Goal: Task Accomplishment & Management: Complete application form

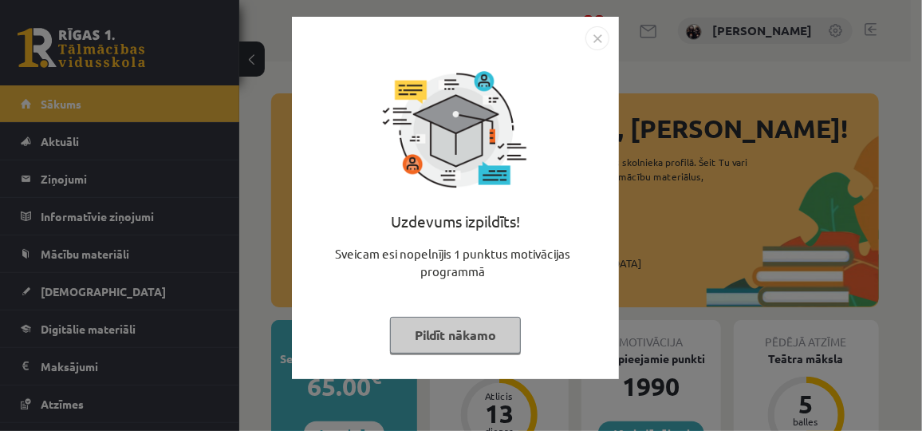
click at [409, 347] on button "Pildīt nākamo" at bounding box center [455, 335] width 131 height 37
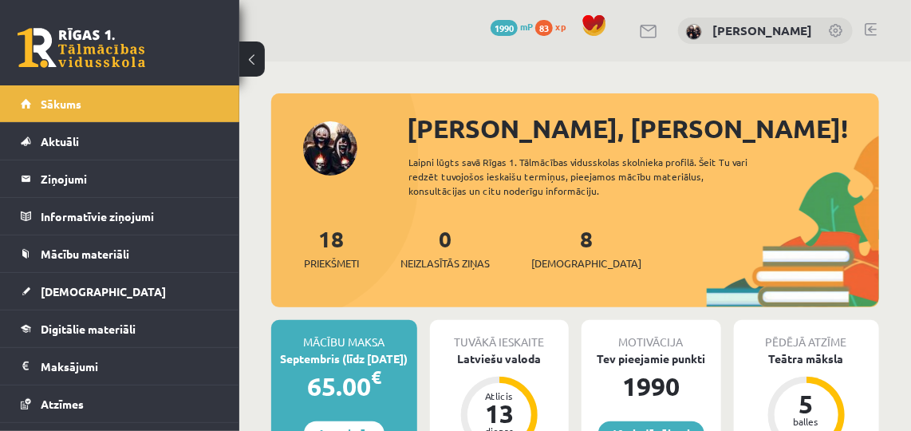
scroll to position [100, 0]
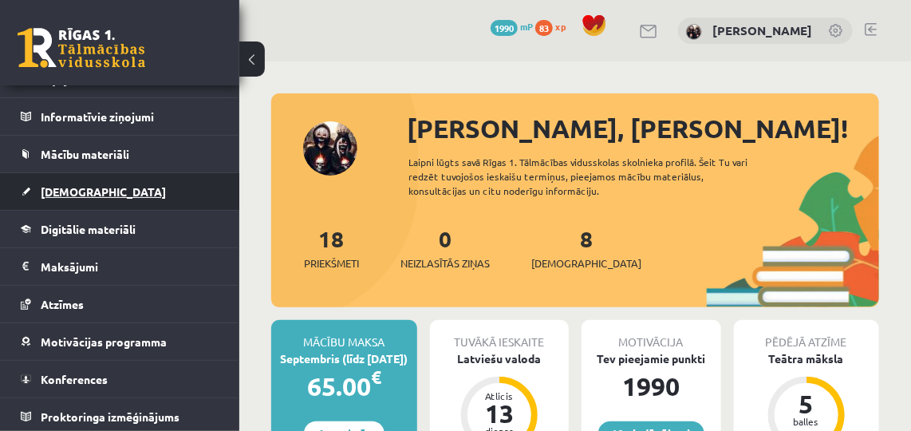
click at [46, 194] on span "[DEMOGRAPHIC_DATA]" at bounding box center [103, 191] width 125 height 14
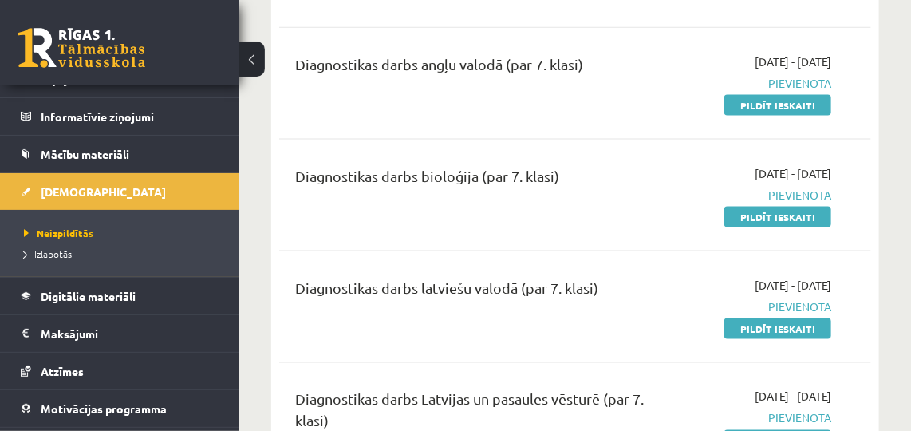
scroll to position [705, 0]
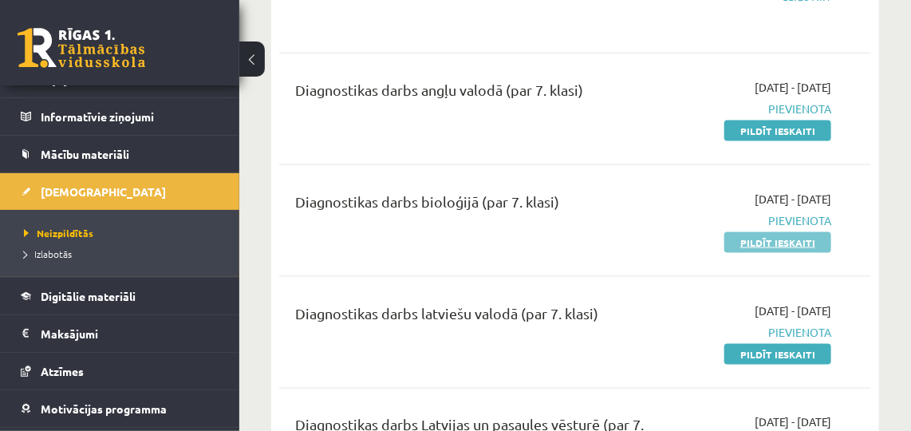
click at [750, 242] on link "Pildīt ieskaiti" at bounding box center [777, 242] width 107 height 21
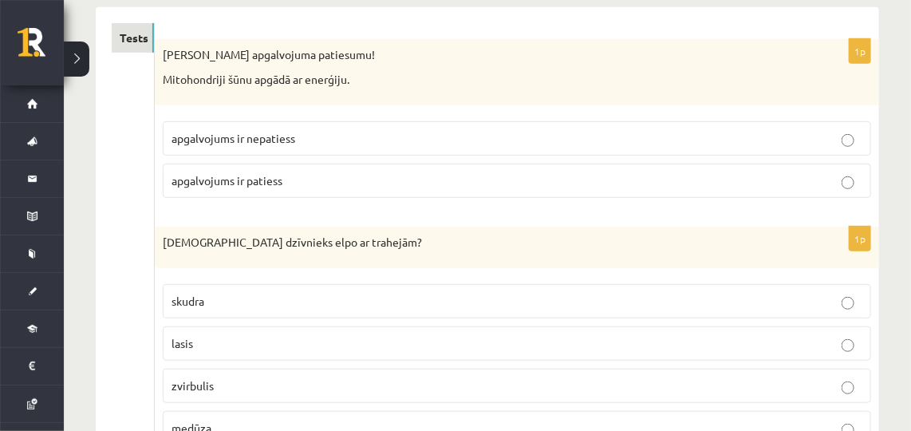
scroll to position [240, 0]
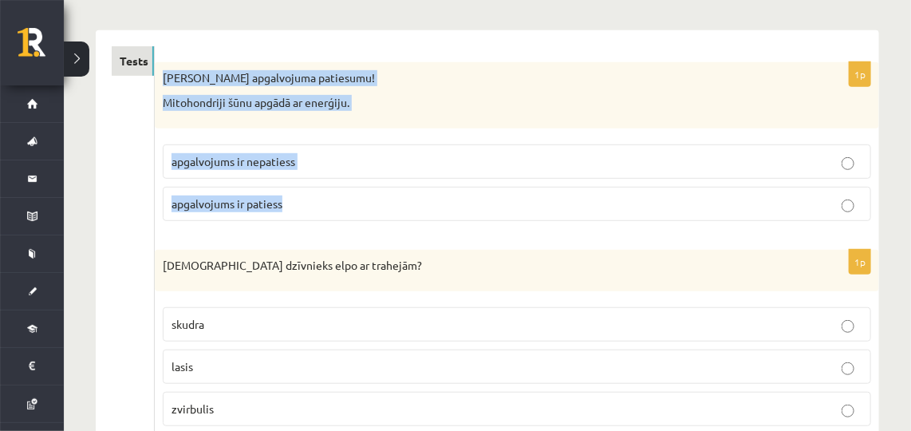
drag, startPoint x: 157, startPoint y: 69, endPoint x: 290, endPoint y: 206, distance: 190.6
click at [290, 206] on div "1p Nosaki apgalvojuma patiesumu! Mitohondriji šūnu apgādā ar enerģiju. apgalvoj…" at bounding box center [517, 147] width 724 height 171
copy div "[PERSON_NAME] apgalvojuma patiesumu! Mitohondriji šūnu apgādā ar enerģiju. apga…"
click at [773, 112] on div "[PERSON_NAME] apgalvojuma patiesumu! Mitohondriji šūnu apgādā ar enerģiju." at bounding box center [517, 95] width 724 height 66
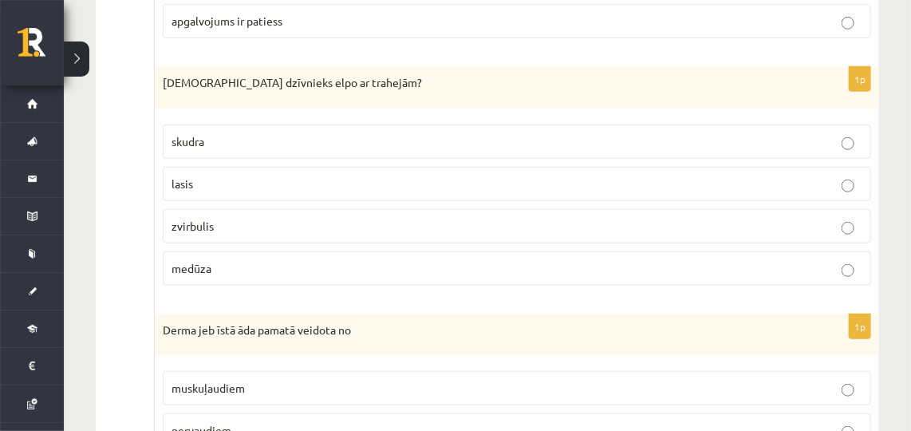
scroll to position [457, 0]
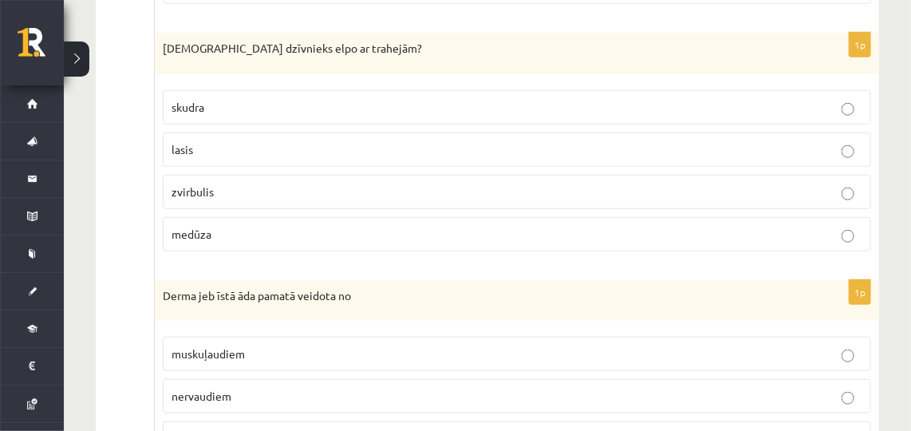
drag, startPoint x: 148, startPoint y: 36, endPoint x: 225, endPoint y: 222, distance: 201.7
copy div "1p Nosaki apgalvojuma patiesumu! Mitohondriji šūnu apgādā ar enerģiju. apgalvoj…"
click at [286, 103] on p "skudra" at bounding box center [516, 107] width 690 height 17
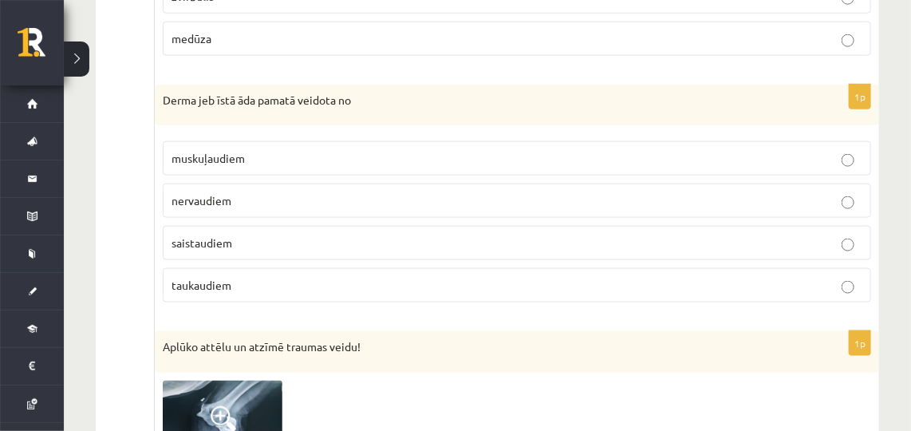
scroll to position [686, 0]
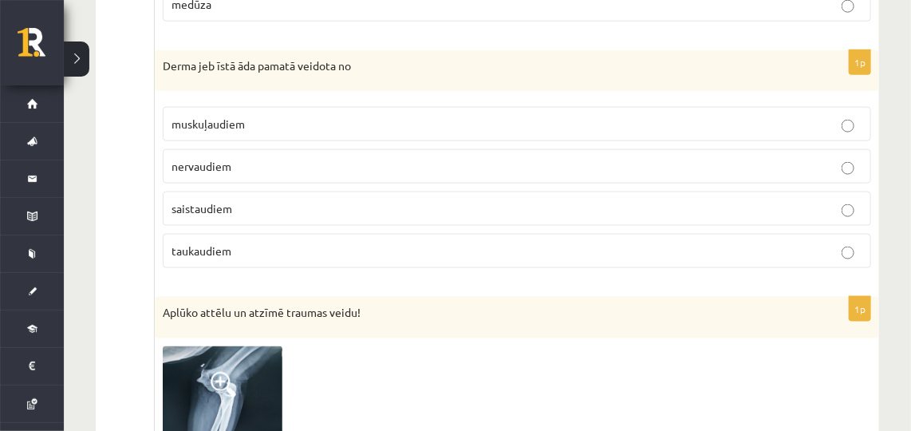
drag, startPoint x: 143, startPoint y: 47, endPoint x: 154, endPoint y: 57, distance: 15.2
drag, startPoint x: 154, startPoint y: 57, endPoint x: 107, endPoint y: 37, distance: 51.4
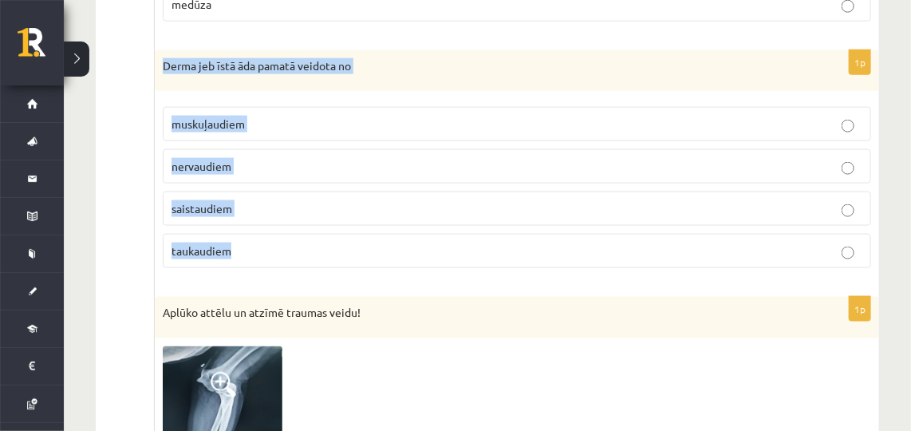
drag, startPoint x: 156, startPoint y: 58, endPoint x: 232, endPoint y: 245, distance: 201.4
click at [232, 245] on div "1p Derma jeb īstā āda pamatā veidota no muskuļaudiem nervaudiem saistaudiem [GE…" at bounding box center [517, 165] width 724 height 231
copy div "Derma jeb īstā āda pamatā veidota no muskuļaudiem nervaudiem saistaudiem taukau…"
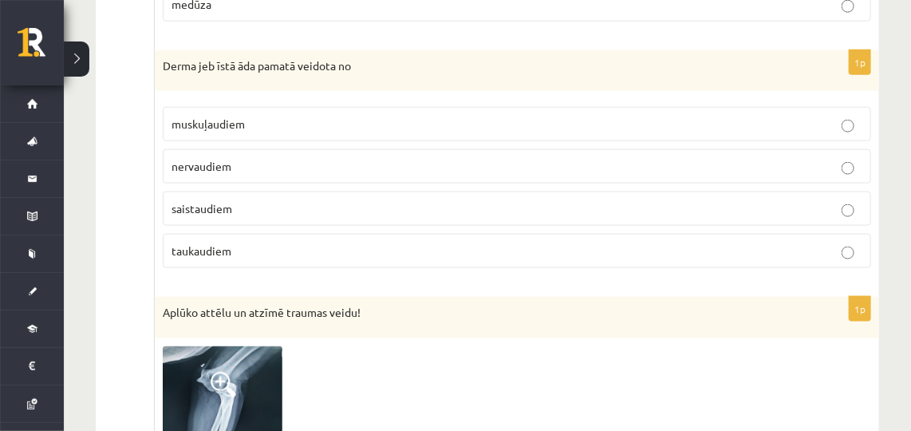
click at [338, 203] on p "saistaudiem" at bounding box center [516, 208] width 690 height 17
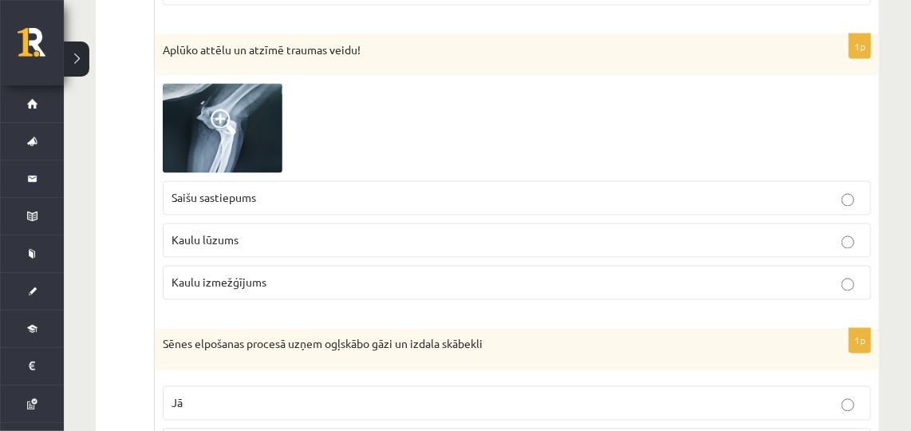
scroll to position [926, 0]
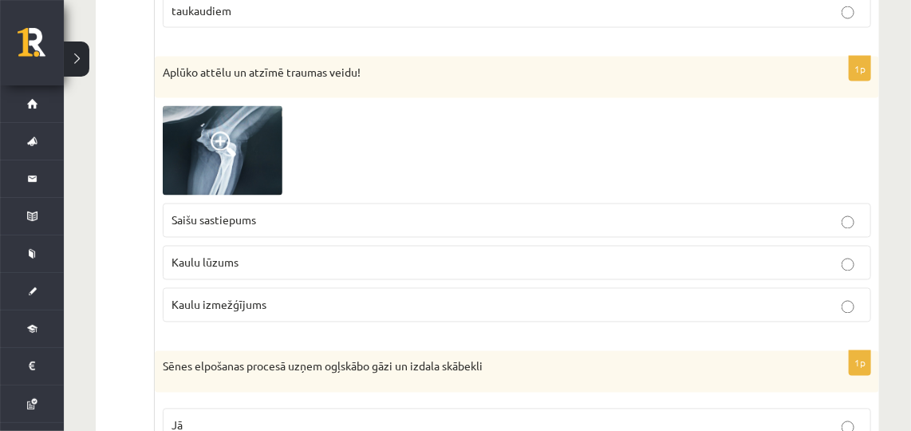
drag, startPoint x: 369, startPoint y: 114, endPoint x: 322, endPoint y: 136, distance: 52.1
click at [322, 136] on div at bounding box center [517, 150] width 708 height 89
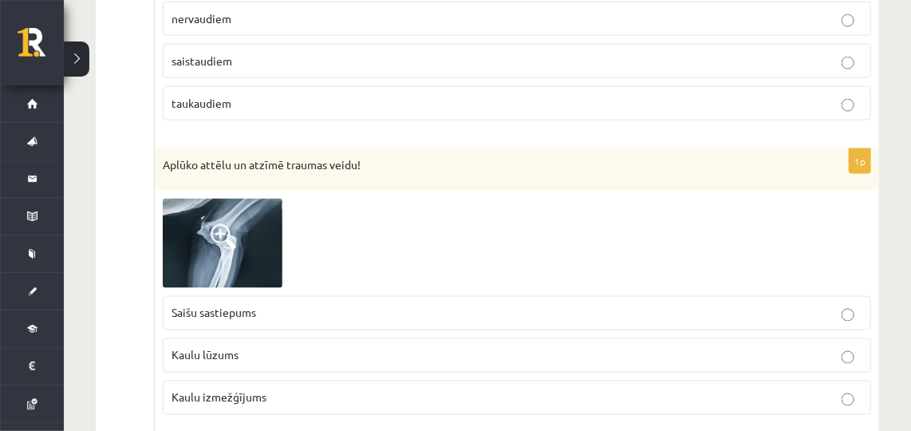
scroll to position [937, 0]
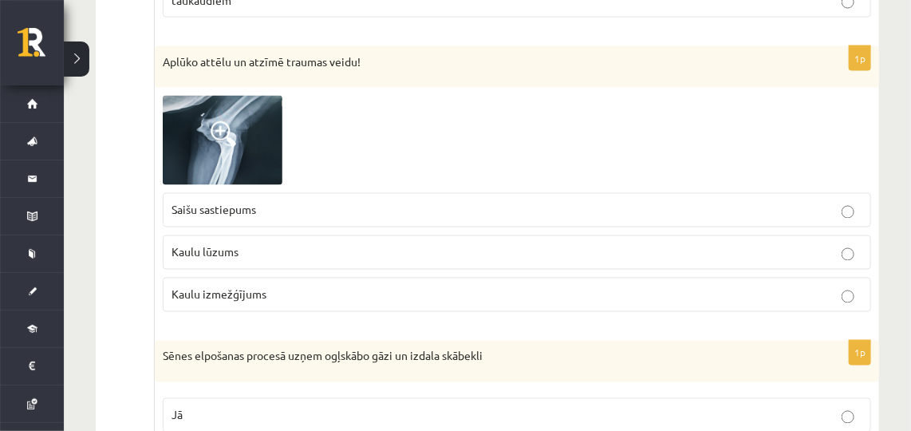
drag, startPoint x: 623, startPoint y: 130, endPoint x: 84, endPoint y: 271, distance: 557.1
drag, startPoint x: 84, startPoint y: 271, endPoint x: 128, endPoint y: 358, distance: 97.7
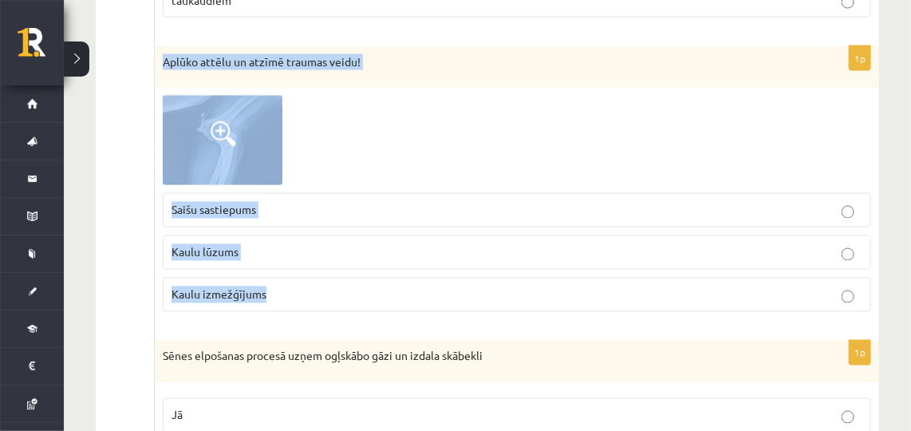
drag, startPoint x: 159, startPoint y: 50, endPoint x: 301, endPoint y: 299, distance: 286.8
click at [301, 299] on div "1p Aplūko attēlu un atzīmē traumas veidu! Saišu sastiepums Kaulu lūzums Kaulu i…" at bounding box center [517, 185] width 724 height 278
copy div "Aplūko attēlu un atzīmē traumas veidu! Saišu sastiepums Kaulu lūzums Kaulu izme…"
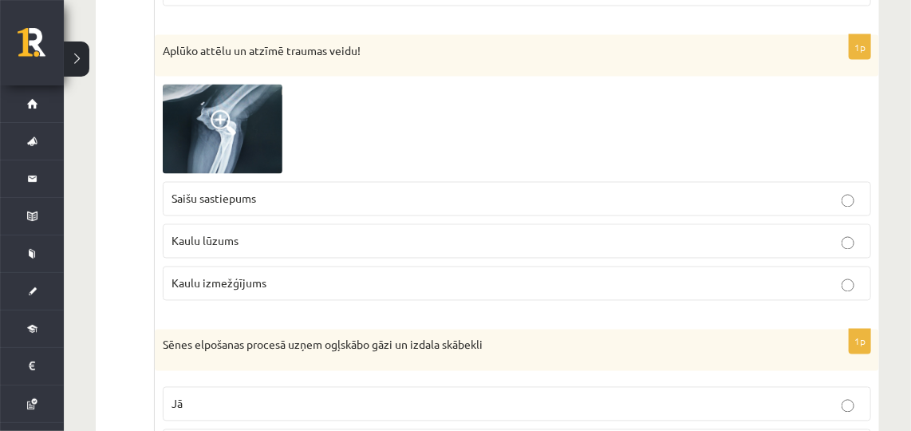
scroll to position [960, 0]
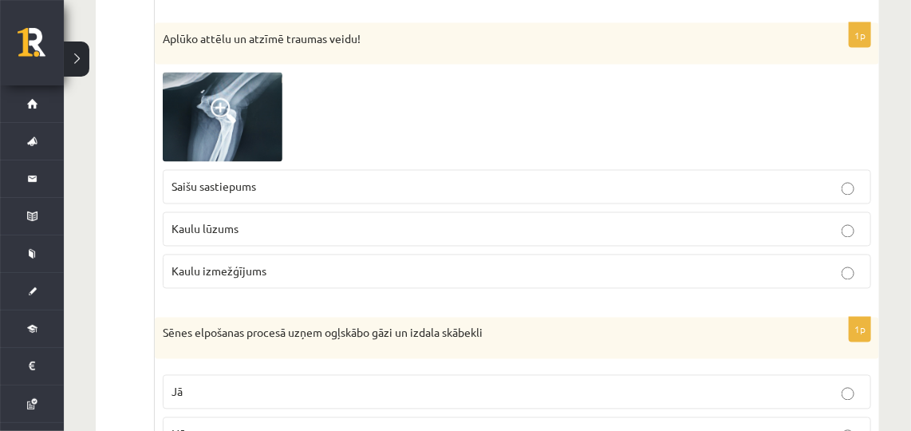
click at [289, 228] on p "Kaulu lūzums" at bounding box center [516, 229] width 690 height 17
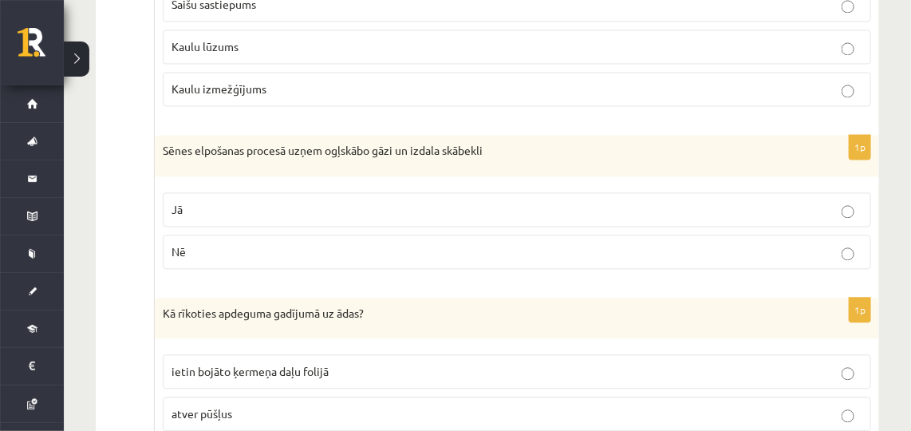
scroll to position [1177, 0]
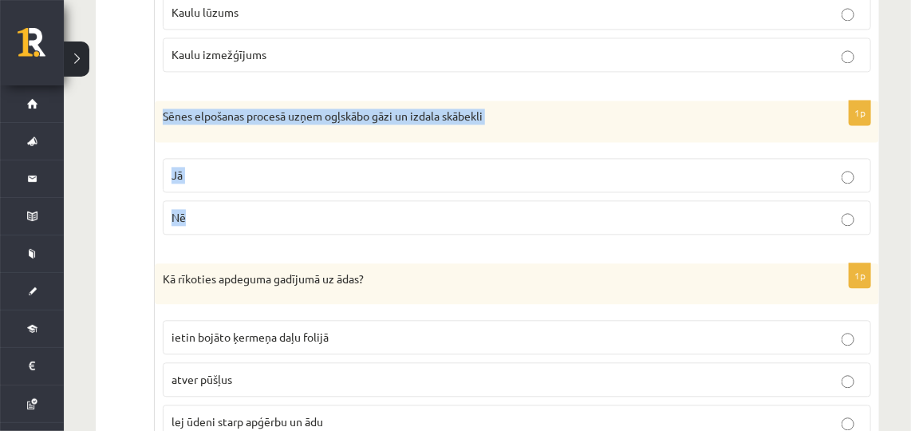
drag, startPoint x: 162, startPoint y: 103, endPoint x: 199, endPoint y: 206, distance: 109.5
click at [199, 206] on div "1p Sēnes elpošanas procesā uzņem ogļskābo gāzi un izdala skābekli Jā Nē" at bounding box center [517, 173] width 724 height 147
copy div "Sēnes elpošanas procesā uzņem ogļskābo gāzi un izdala skābekli Jā Nē"
click at [284, 210] on p "Nē" at bounding box center [516, 217] width 690 height 17
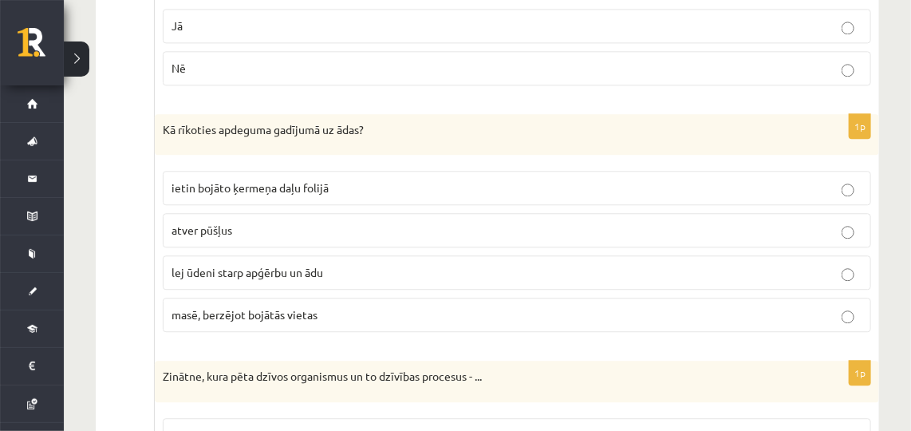
scroll to position [1349, 0]
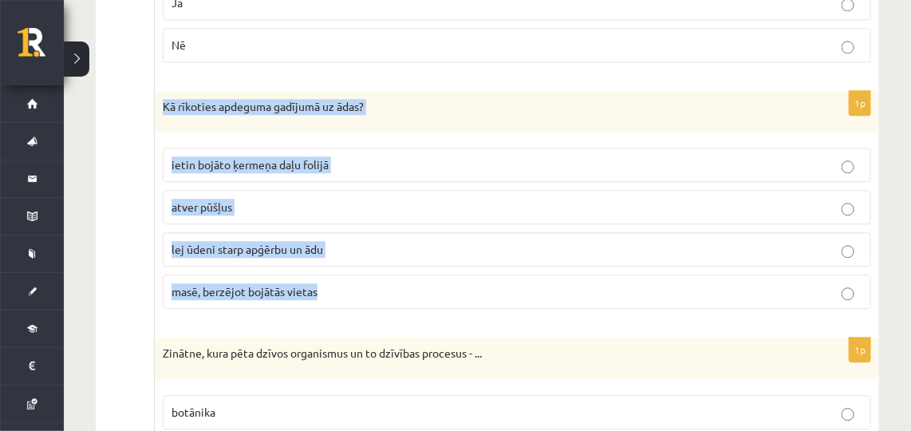
drag, startPoint x: 155, startPoint y: 81, endPoint x: 347, endPoint y: 287, distance: 281.5
click at [347, 287] on div "1p Kā rīkoties apdeguma gadījumā uz ādas? ietin bojāto ķermeņa daļu folijā atve…" at bounding box center [517, 206] width 724 height 231
copy div "Kā rīkoties apdeguma gadījumā uz ādas? ietin bojāto ķermeņa daļu folijā atver p…"
drag, startPoint x: 103, startPoint y: 71, endPoint x: 139, endPoint y: 181, distance: 115.7
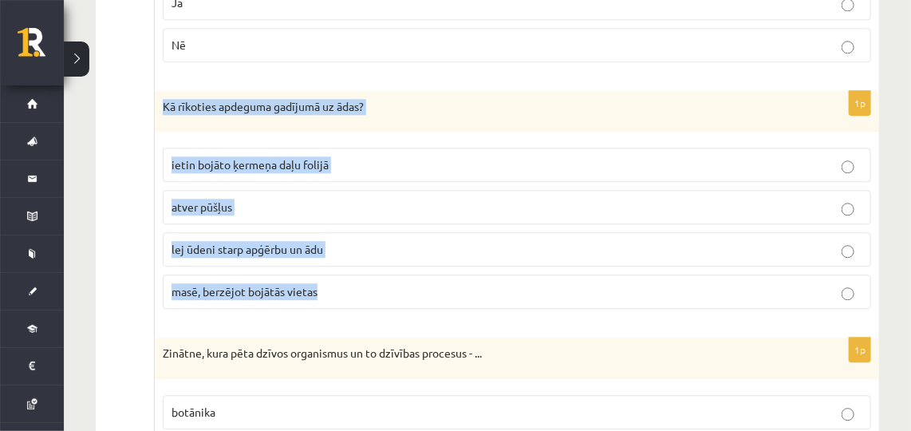
drag, startPoint x: 139, startPoint y: 181, endPoint x: 124, endPoint y: 238, distance: 59.4
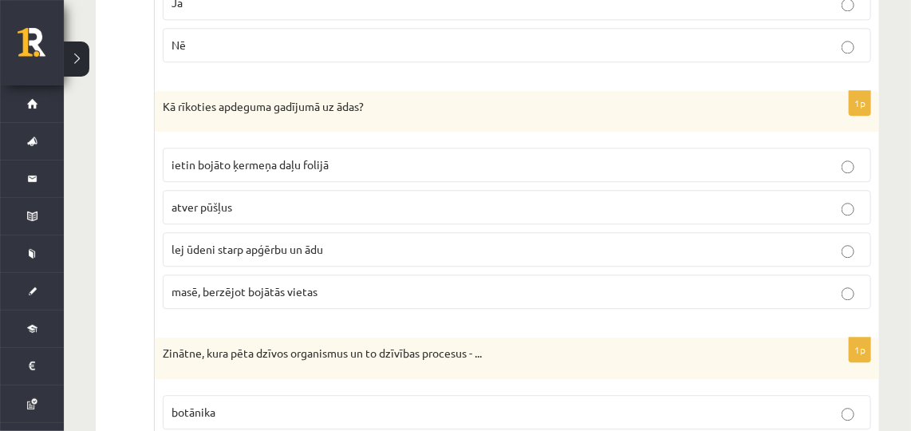
click at [374, 241] on p "lej ūdeni starp apģērbu un ādu" at bounding box center [516, 249] width 690 height 17
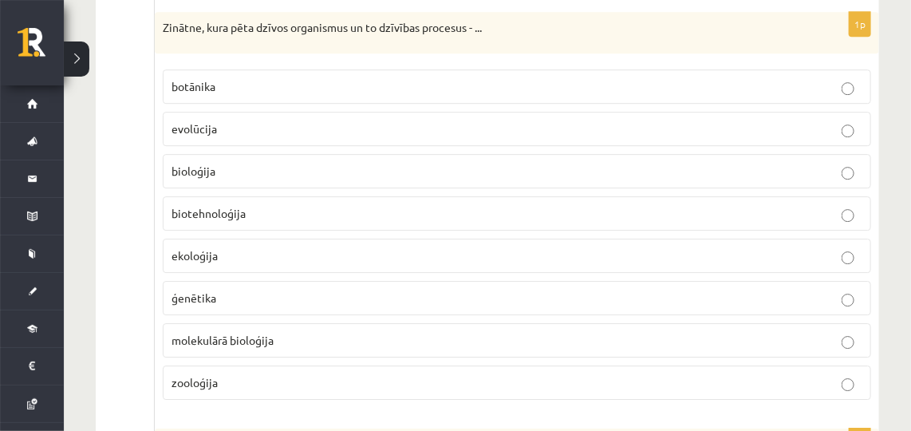
scroll to position [1663, 0]
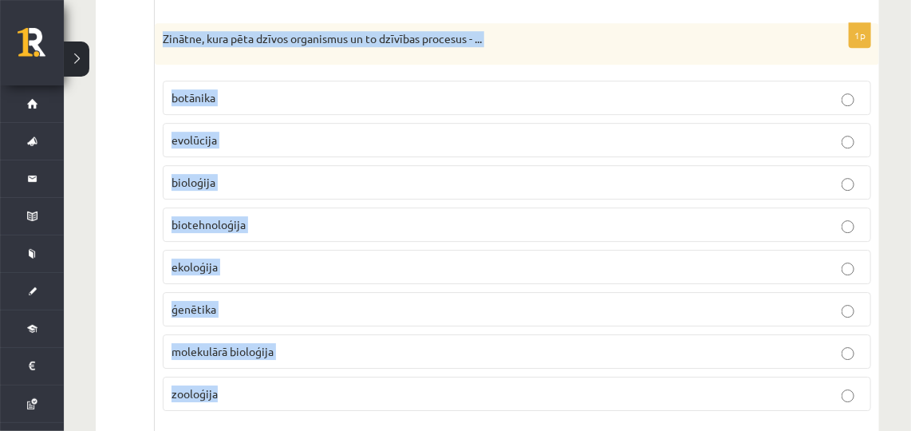
drag, startPoint x: 163, startPoint y: 26, endPoint x: 249, endPoint y: 353, distance: 338.0
click at [249, 353] on div "1p Zinātne, kura pēta dzīvos organismus un to dzīvības procesus - ... [GEOGRAPH…" at bounding box center [517, 223] width 724 height 400
copy div "Zinātne, kura pēta dzīvos organismus un to dzīvības procesus - ... botānika evo…"
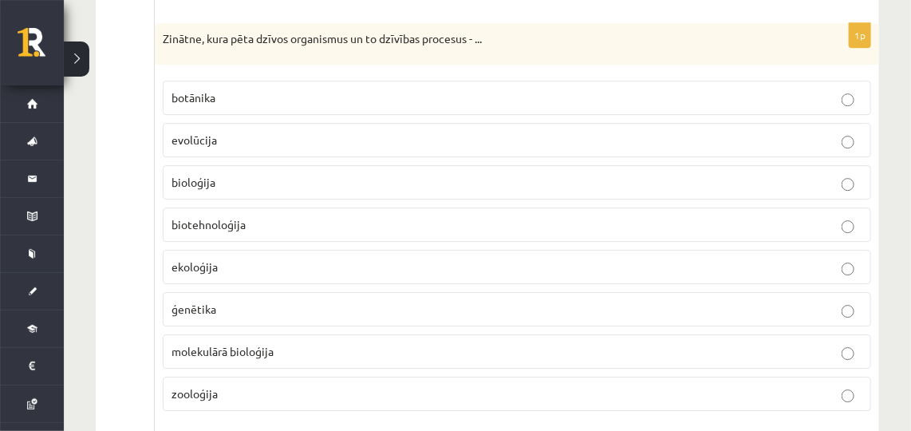
click at [281, 165] on label "bioloģija" at bounding box center [517, 182] width 708 height 34
click at [256, 175] on p "bioloģija" at bounding box center [516, 182] width 690 height 17
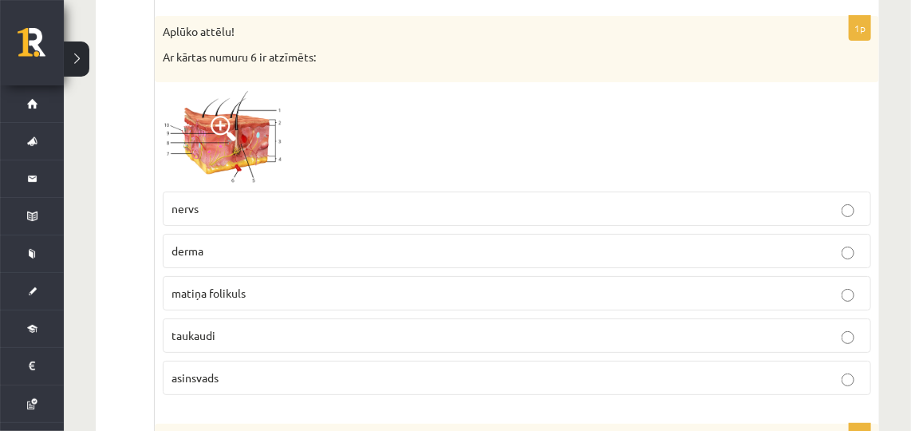
scroll to position [2075, 0]
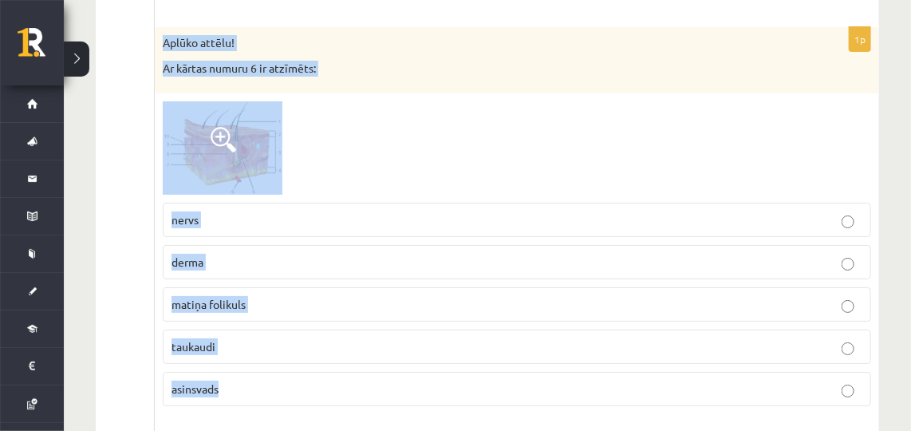
drag, startPoint x: 163, startPoint y: 27, endPoint x: 218, endPoint y: 366, distance: 343.3
click at [218, 366] on div "1p Aplūko attēlu! Ar kārtas numuru 6 ir atzīmēts: nervs derma matiņa folikuls […" at bounding box center [517, 222] width 724 height 391
copy div "Aplūko attēlu! Ar kārtas numuru 6 ir atzīmēts: nervs derma matiņa folikuls tauk…"
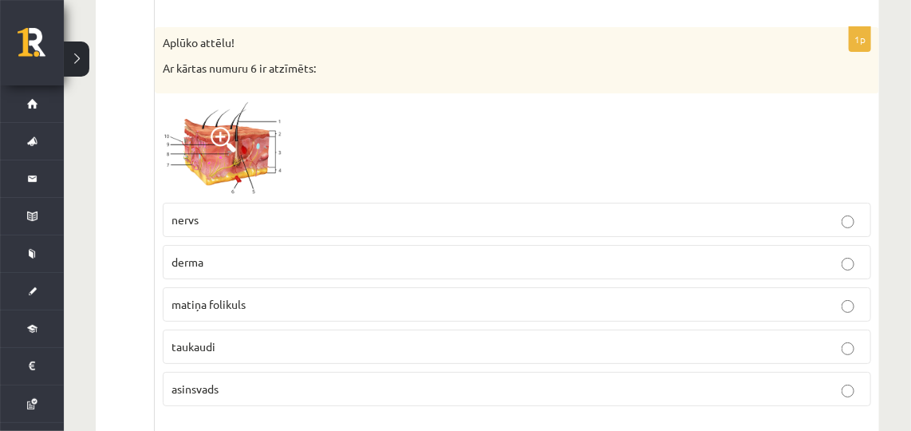
click at [253, 372] on label "asinsvads" at bounding box center [517, 389] width 708 height 34
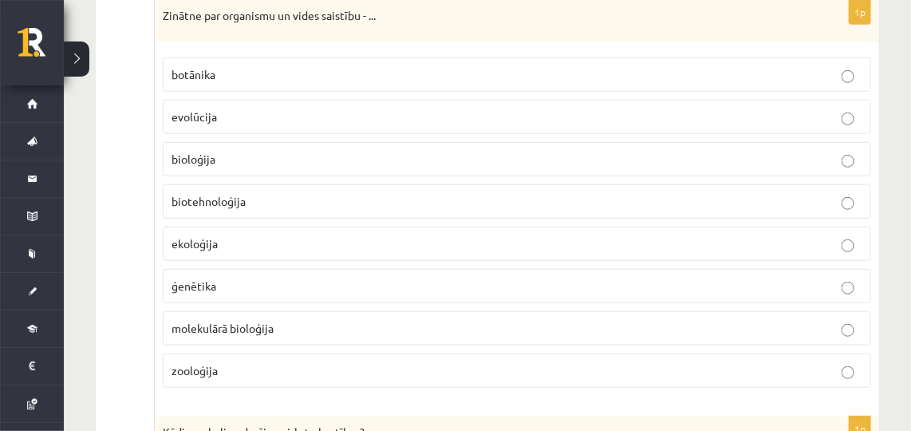
scroll to position [2487, 0]
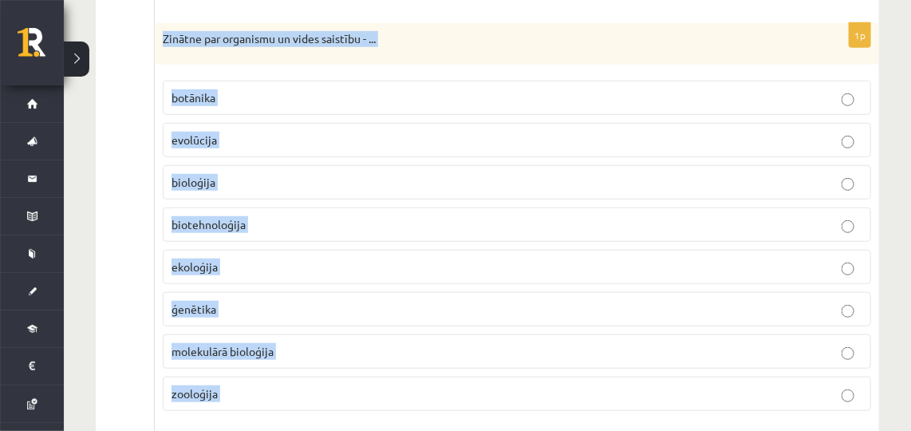
drag, startPoint x: 159, startPoint y: 10, endPoint x: 281, endPoint y: 423, distance: 429.7
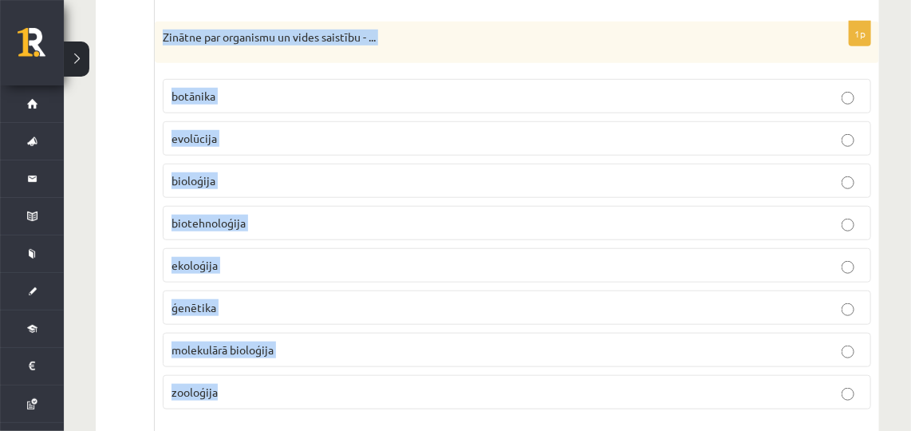
drag, startPoint x: 159, startPoint y: 12, endPoint x: 246, endPoint y: 375, distance: 373.0
click at [246, 375] on div "1p Zinātne par organismu un vides saistību - ... [GEOGRAPHIC_DATA] evolūcija bi…" at bounding box center [517, 222] width 724 height 400
copy div "Zinātne par organismu un vides saistību - ... botānika evolūcija bioloģija biot…"
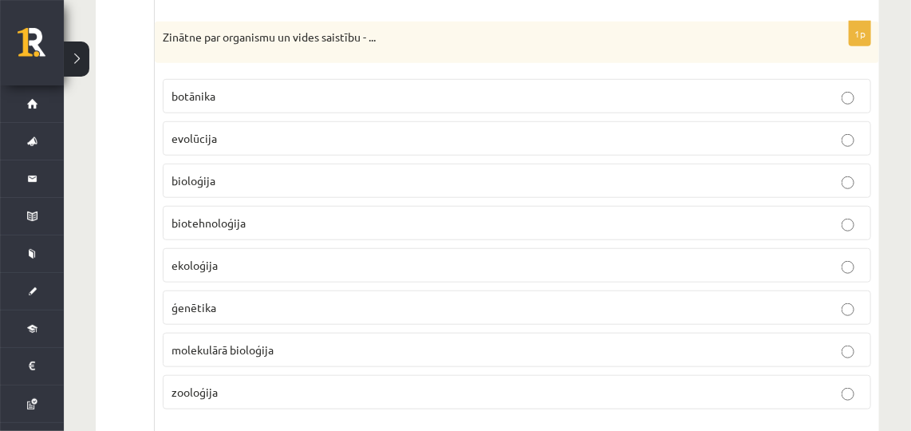
click at [257, 257] on p "ekoloģija" at bounding box center [516, 265] width 690 height 17
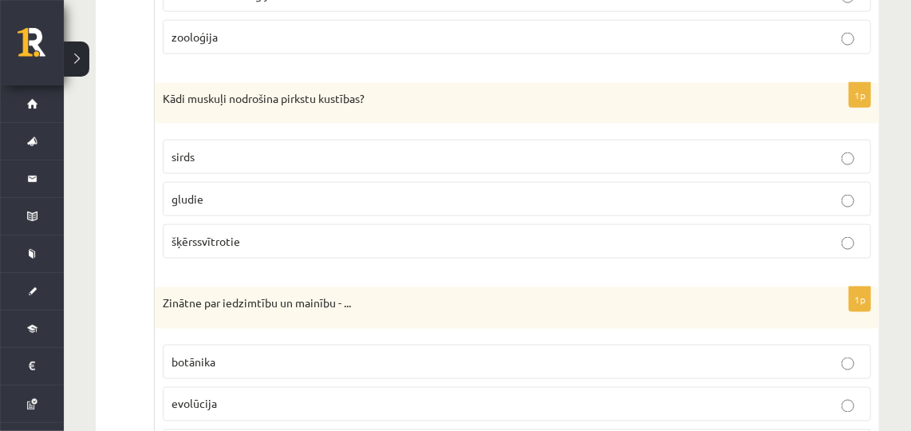
scroll to position [2819, 0]
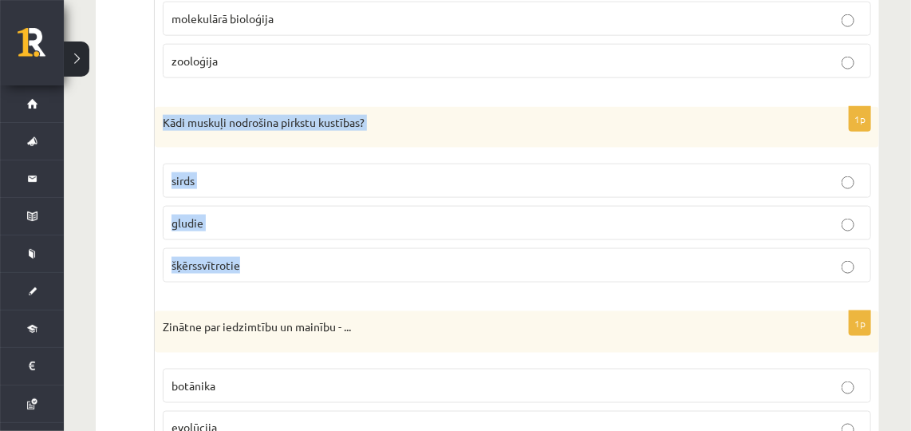
drag, startPoint x: 158, startPoint y: 96, endPoint x: 245, endPoint y: 235, distance: 163.7
click at [245, 235] on div "1p Kādi muskuļi nodrošina pirkstu kustības? sirds gludie šķērssvītrotie" at bounding box center [517, 201] width 724 height 189
copy div "Kādi muskuļi nodrošina pirkstu kustības? sirds gludie šķērssvītrotie"
click at [307, 257] on p "šķērssvītrotie" at bounding box center [516, 265] width 690 height 17
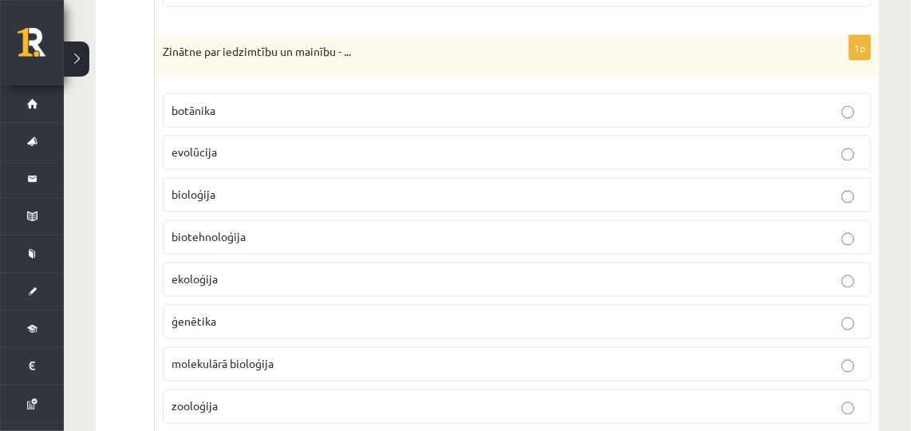
scroll to position [3083, 0]
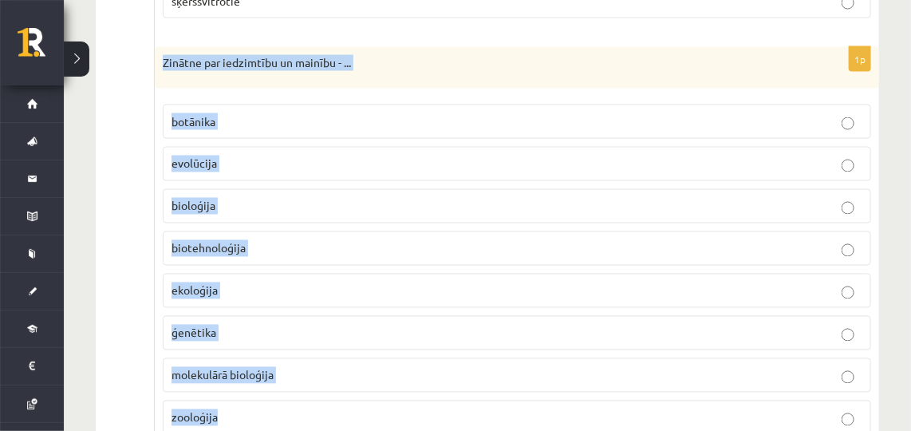
drag, startPoint x: 154, startPoint y: 32, endPoint x: 230, endPoint y: 386, distance: 362.0
click at [230, 386] on div "1p Zinātne par iedzimtību un mainību - ... [GEOGRAPHIC_DATA] evolūcija bioloģij…" at bounding box center [517, 247] width 724 height 400
click at [155, 192] on div "1p Zinātne par iedzimtību un mainību - ... [GEOGRAPHIC_DATA] evolūcija bioloģij…" at bounding box center [517, 247] width 724 height 400
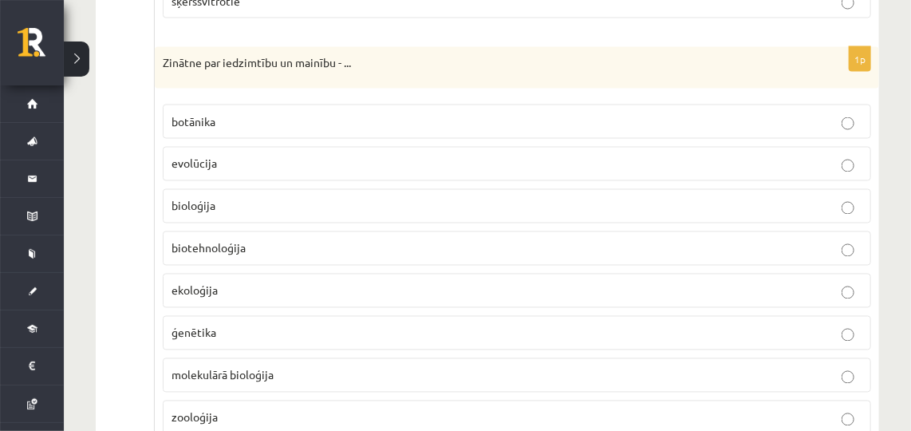
click at [267, 316] on label "ģenētika" at bounding box center [517, 333] width 708 height 34
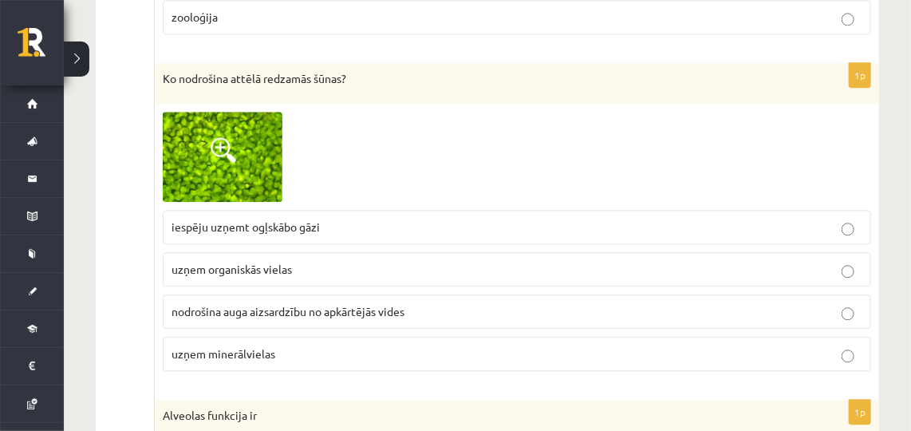
scroll to position [3495, 0]
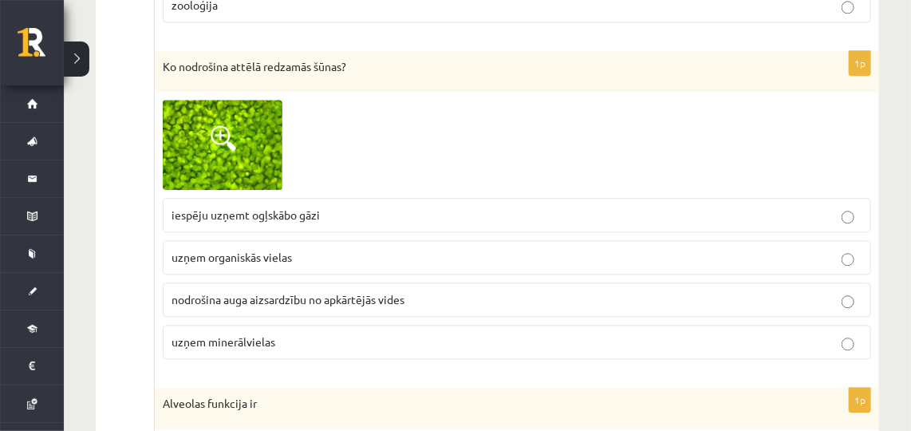
click at [220, 100] on img at bounding box center [223, 145] width 120 height 90
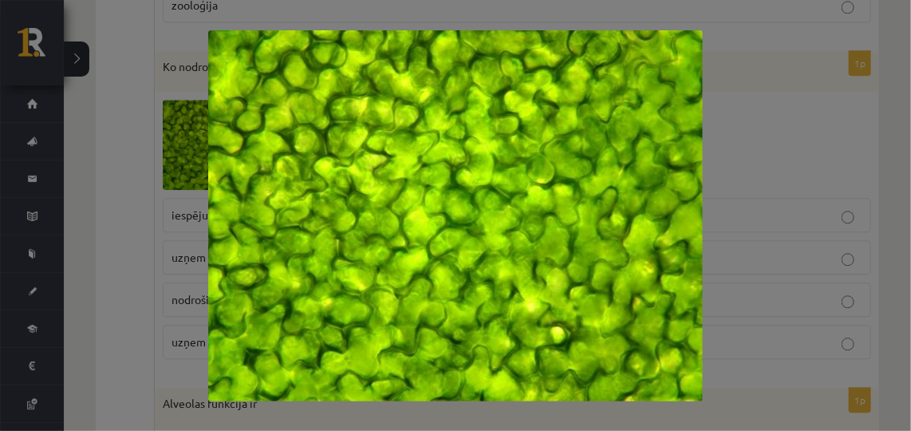
click at [181, 83] on div at bounding box center [455, 215] width 911 height 431
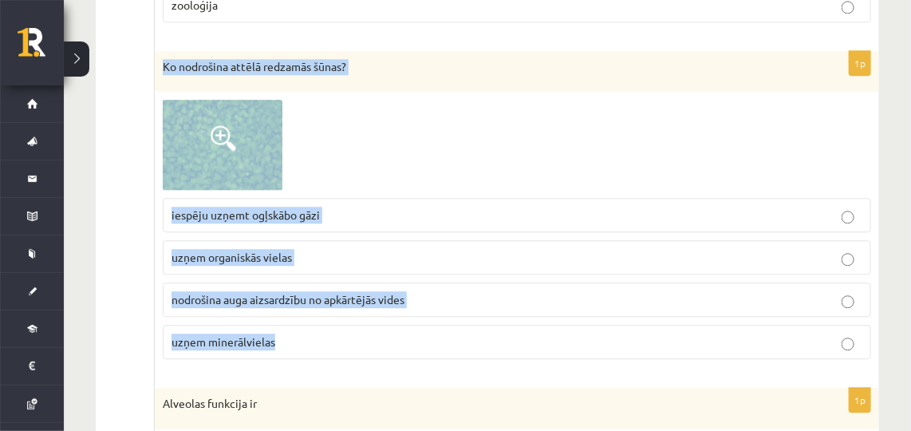
drag, startPoint x: 154, startPoint y: 33, endPoint x: 295, endPoint y: 306, distance: 307.7
click at [295, 306] on div "1p Ko nodrošina attēlā redzamās šūnas? iespēju uzņemt ogļskābo gāzi uzņem organ…" at bounding box center [517, 211] width 724 height 321
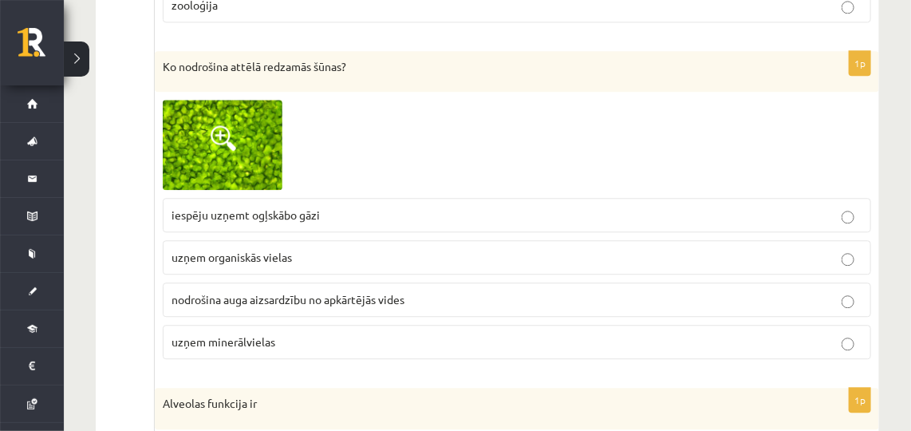
click at [203, 292] on span "nodrošina auga aizsardzību no apkārtējās vides" at bounding box center [287, 299] width 233 height 14
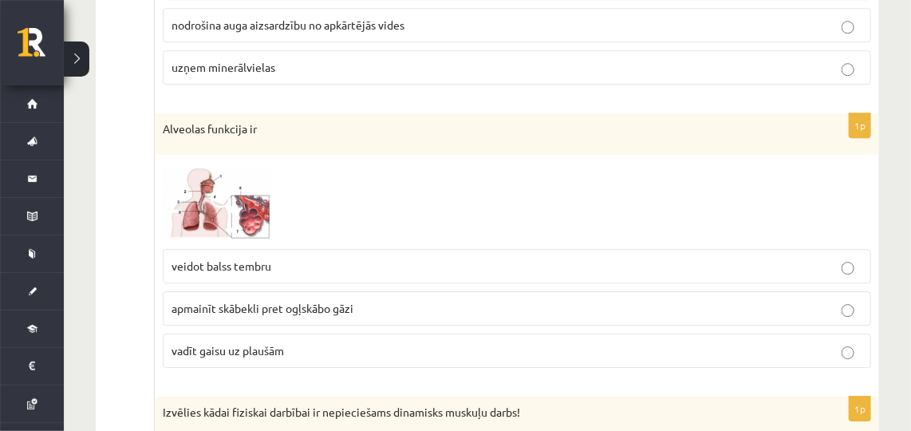
scroll to position [3758, 0]
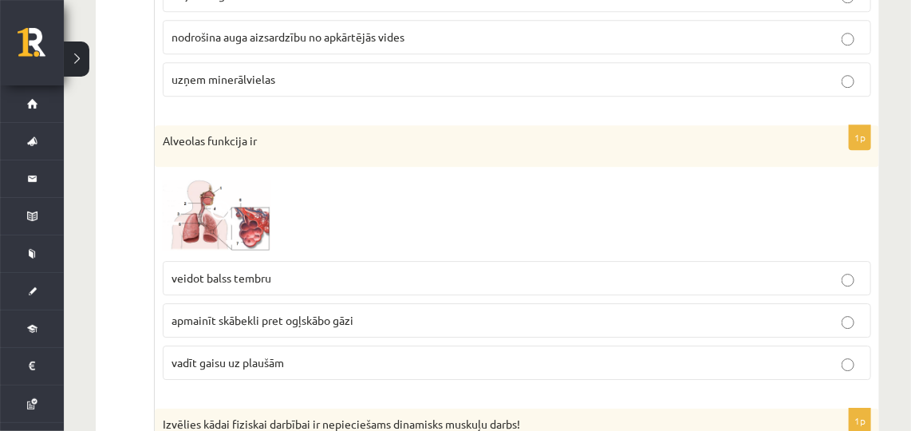
click at [234, 200] on span at bounding box center [223, 213] width 26 height 26
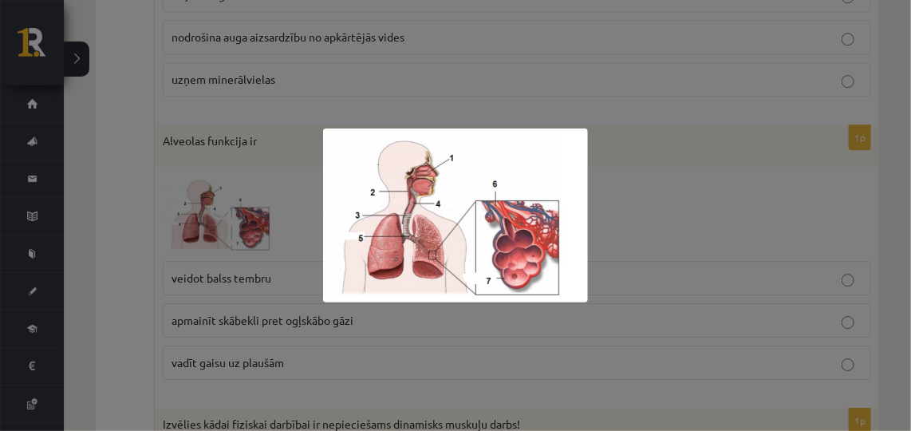
click at [234, 169] on div at bounding box center [455, 215] width 911 height 431
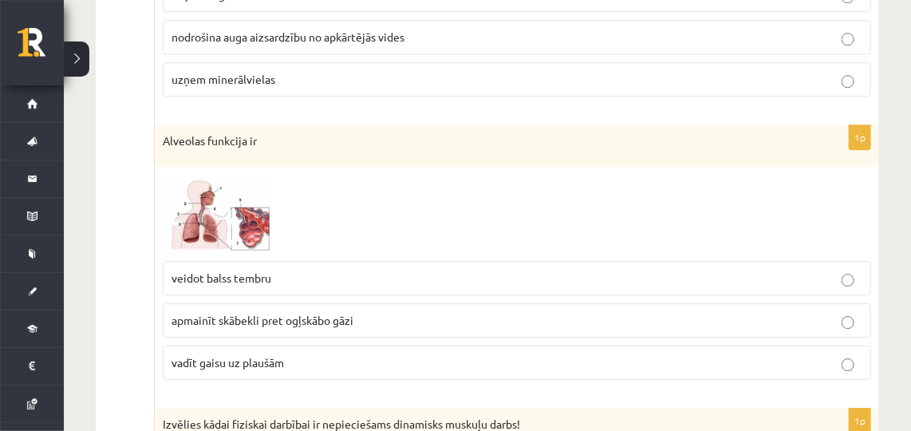
click at [234, 200] on span at bounding box center [223, 213] width 26 height 26
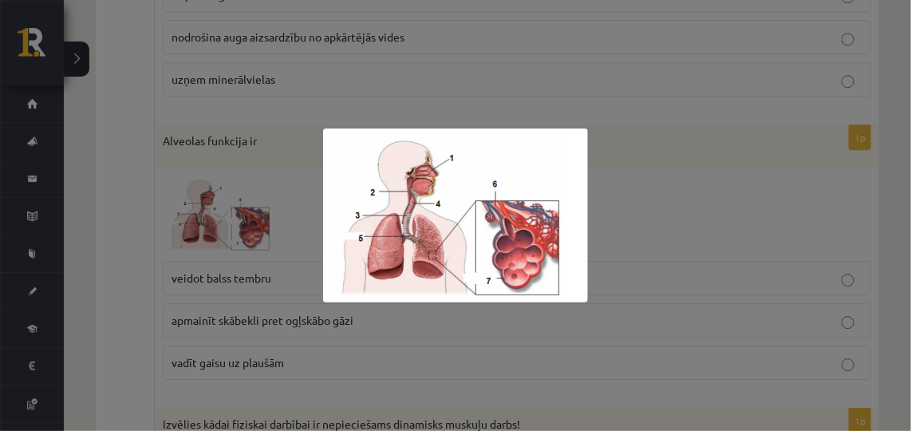
click at [236, 183] on div at bounding box center [455, 215] width 911 height 431
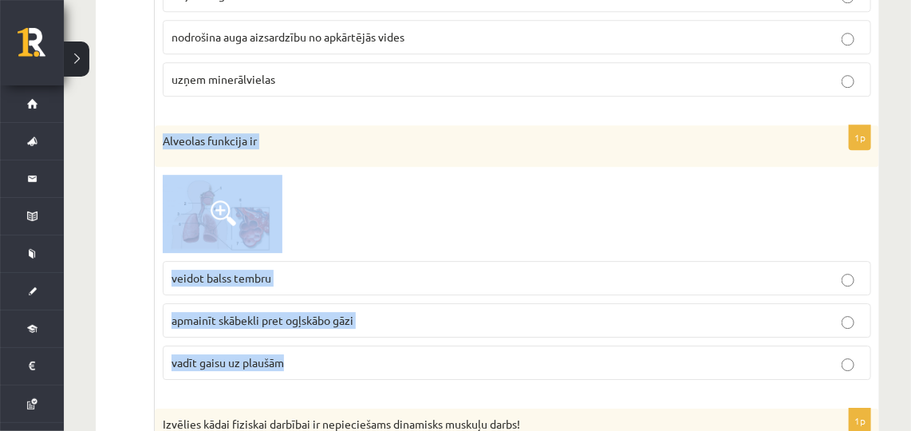
drag, startPoint x: 162, startPoint y: 99, endPoint x: 312, endPoint y: 332, distance: 276.9
click at [312, 332] on div "1p Alveolas funkcija ir veidot balss tembru apmainīt skābekli pret ogļskābo gāz…" at bounding box center [517, 258] width 724 height 267
click at [422, 312] on p "apmainīt skābekli pret ogļskābo gāzi" at bounding box center [516, 320] width 690 height 17
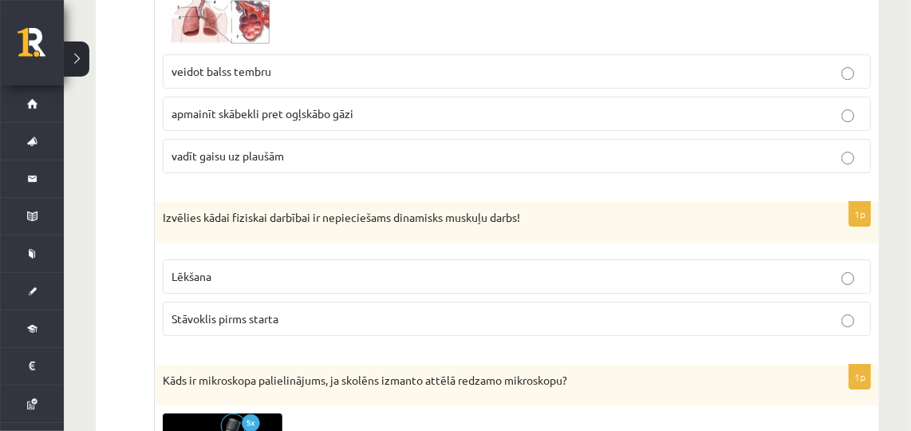
scroll to position [3975, 0]
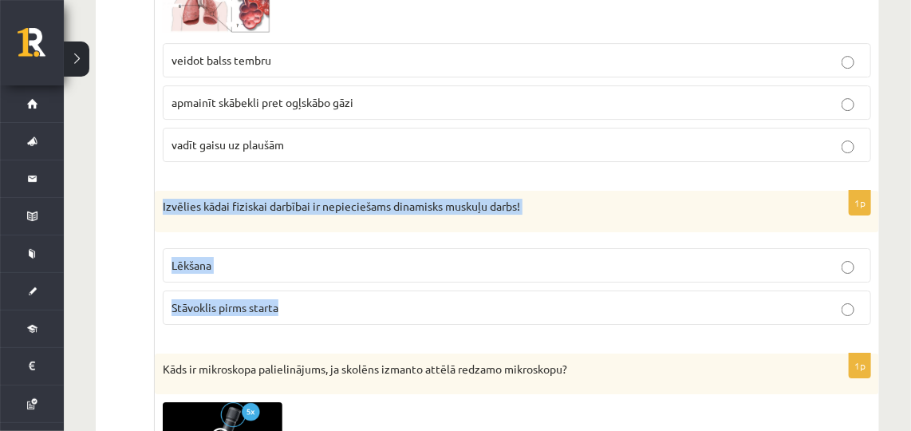
drag, startPoint x: 158, startPoint y: 163, endPoint x: 282, endPoint y: 263, distance: 159.9
click at [282, 263] on div "1p Izvēlies kādai fiziskai darbībai ir nepieciešams dinamisks muskuļu darbs! Lē…" at bounding box center [517, 264] width 724 height 147
click at [277, 257] on p "Lēkšana" at bounding box center [516, 265] width 690 height 17
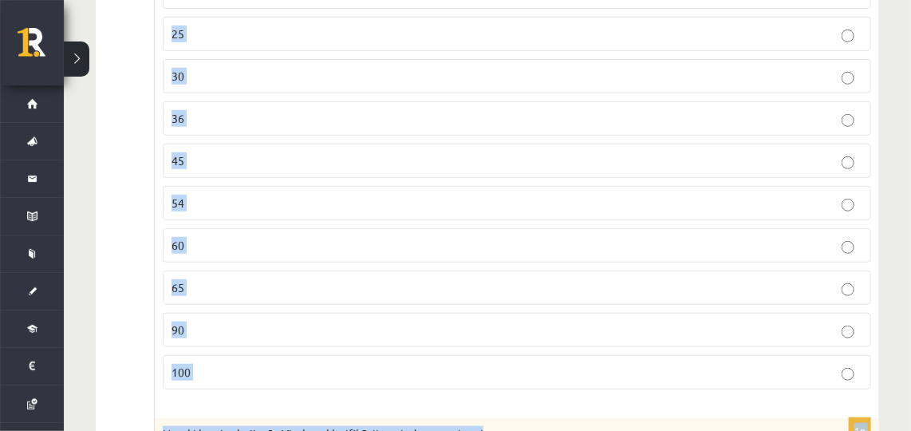
scroll to position [4701, 0]
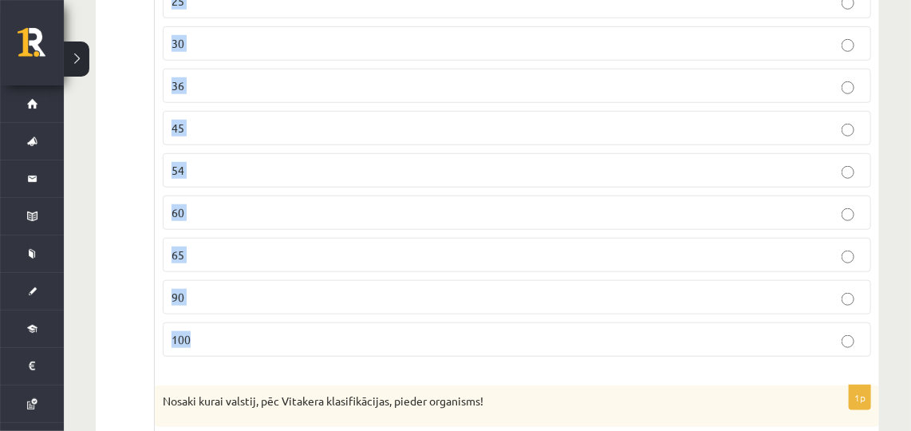
drag, startPoint x: 164, startPoint y: 121, endPoint x: 265, endPoint y: 295, distance: 200.8
click at [231, 195] on label "60" at bounding box center [517, 212] width 708 height 34
click at [141, 147] on ul "Tests" at bounding box center [133, 154] width 43 height 9138
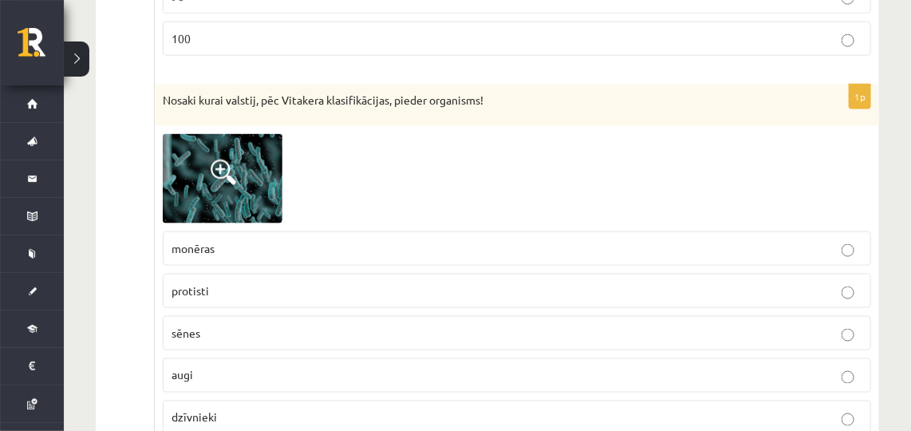
scroll to position [5006, 0]
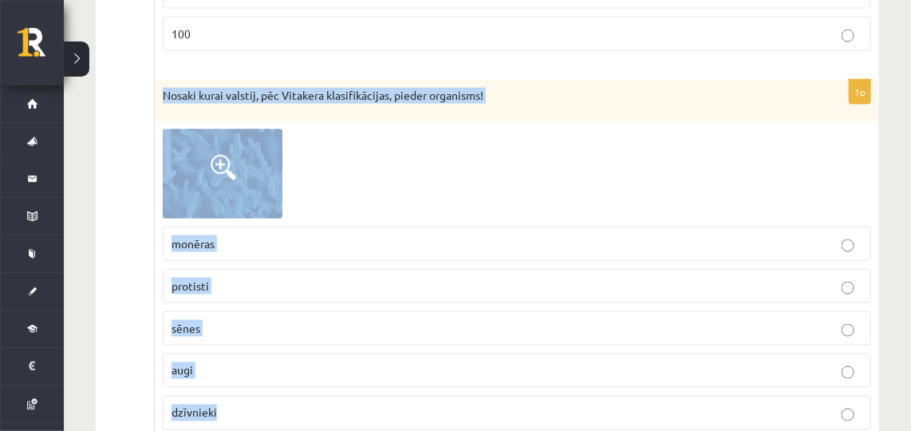
drag, startPoint x: 160, startPoint y: 49, endPoint x: 233, endPoint y: 366, distance: 325.5
click at [233, 366] on div "1p Nosaki kurai valstij, pēc Vitakera klasifikācijas, pieder organisms! [GEOGRA…" at bounding box center [517, 261] width 724 height 363
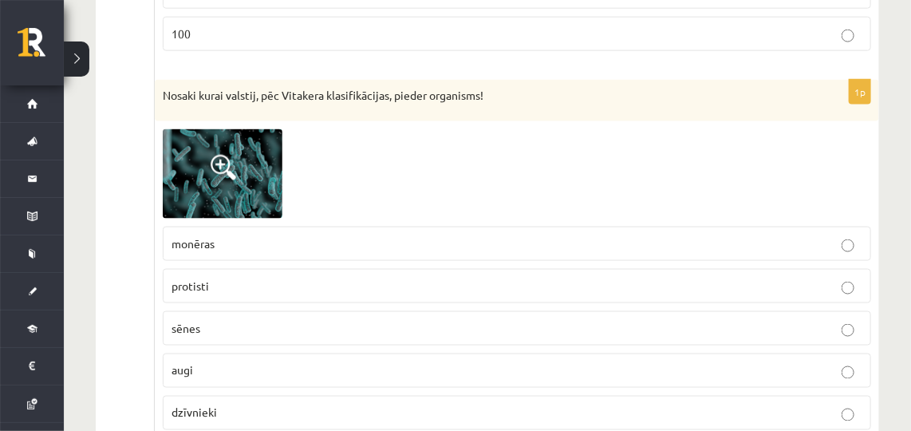
click at [242, 226] on label "monēras" at bounding box center [517, 243] width 708 height 34
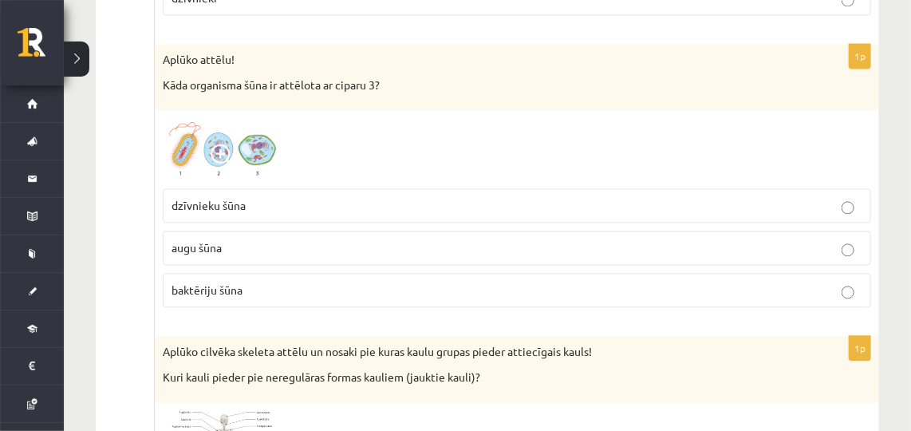
scroll to position [5363, 0]
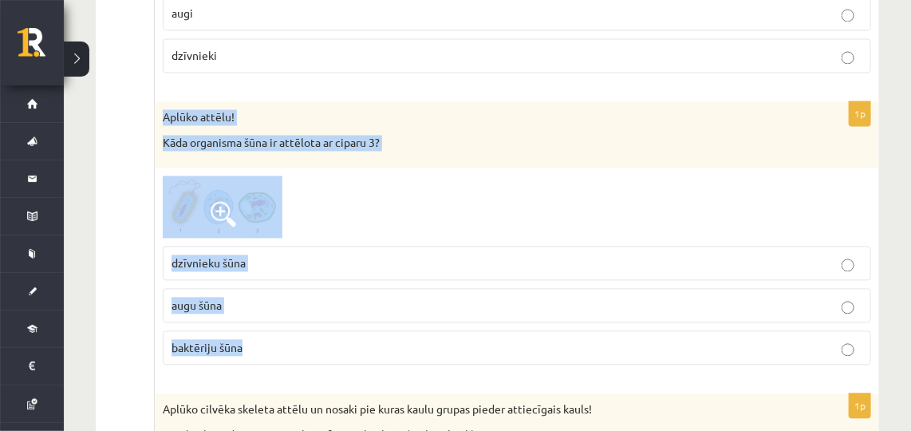
drag, startPoint x: 159, startPoint y: 57, endPoint x: 246, endPoint y: 277, distance: 236.9
click at [246, 277] on div "1p Aplūko attēlu! Kāda organisma šūna ir attēlota ar ciparu 3? dzīvnieku šūna a…" at bounding box center [517, 240] width 724 height 276
click at [317, 289] on label "augu šūna" at bounding box center [517, 306] width 708 height 34
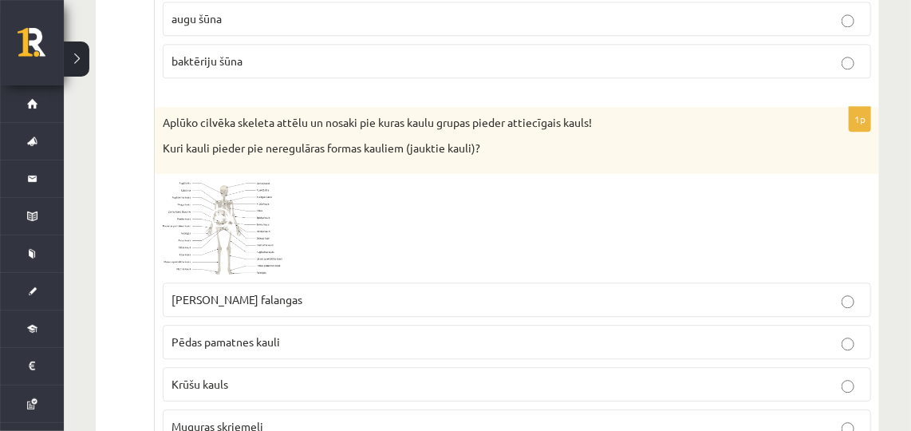
scroll to position [5638, 0]
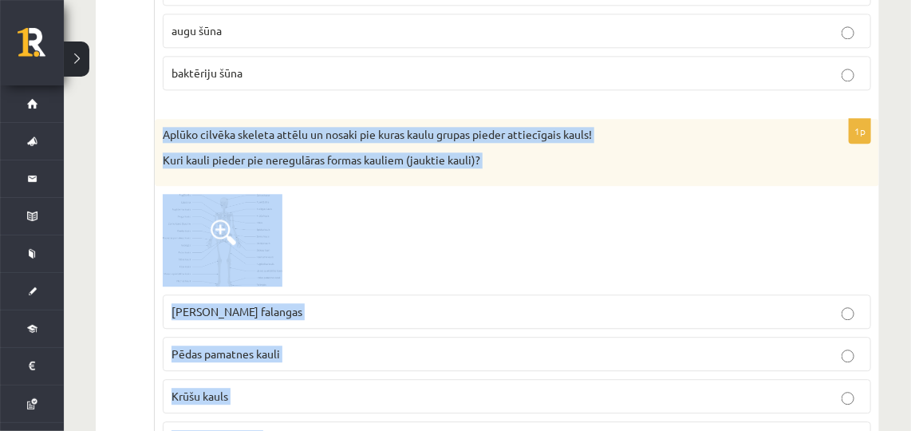
drag, startPoint x: 159, startPoint y: 77, endPoint x: 283, endPoint y: 376, distance: 324.6
click at [283, 376] on div "1p Aplūko cilvēka skeleta attēlu un nosaki pie kuras kaulu grupas pieder attiec…" at bounding box center [517, 293] width 724 height 349
click at [417, 194] on div at bounding box center [517, 240] width 708 height 92
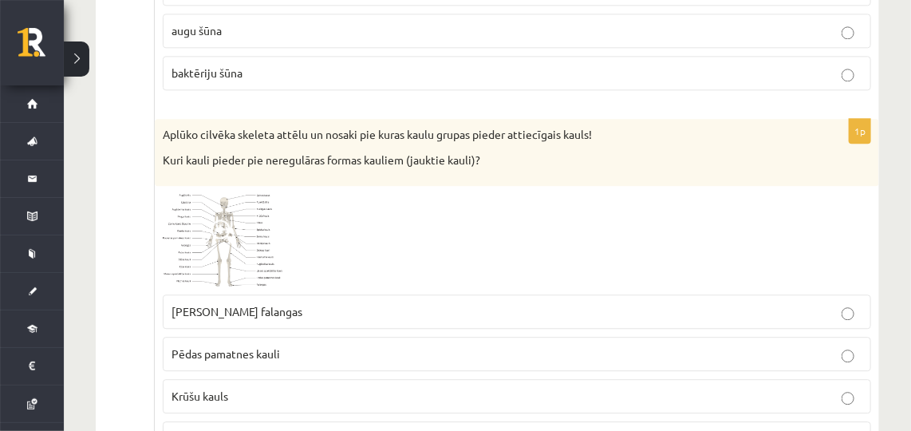
click at [403, 421] on label "Muguras skriemeļi" at bounding box center [517, 438] width 708 height 34
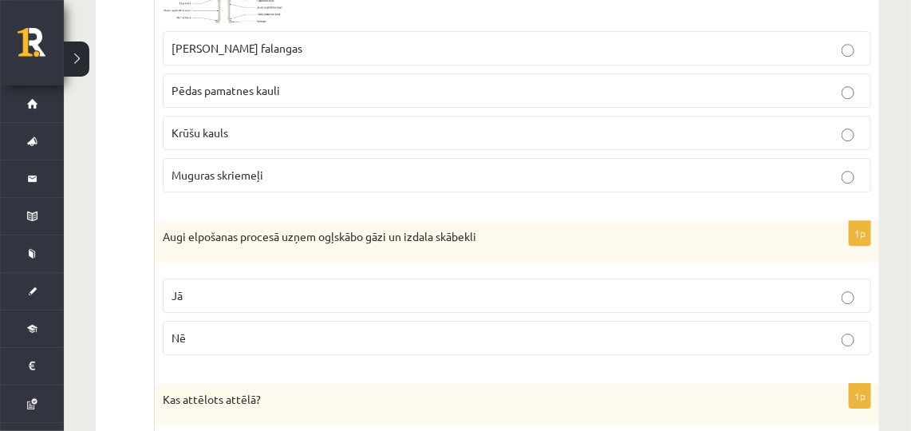
scroll to position [5969, 0]
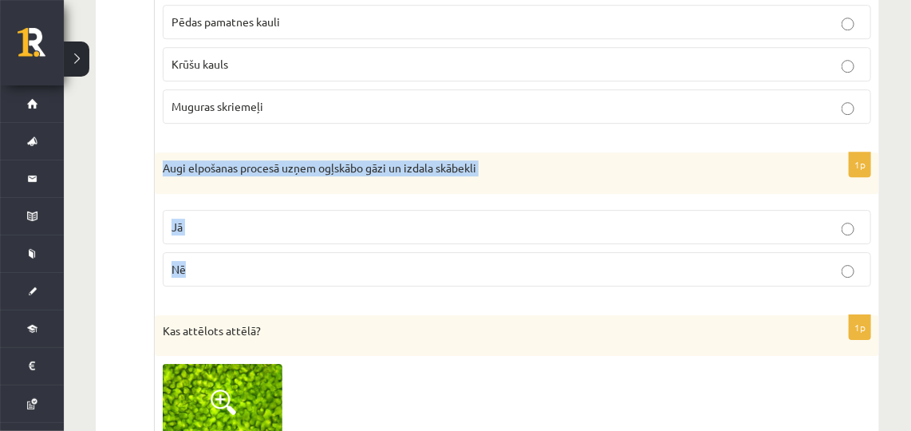
drag, startPoint x: 155, startPoint y: 108, endPoint x: 196, endPoint y: 211, distance: 111.3
click at [196, 211] on div "1p Augi elpošanas procesā uzņem ogļskābo gāzi un izdala skābekli Jā Nē" at bounding box center [517, 225] width 724 height 147
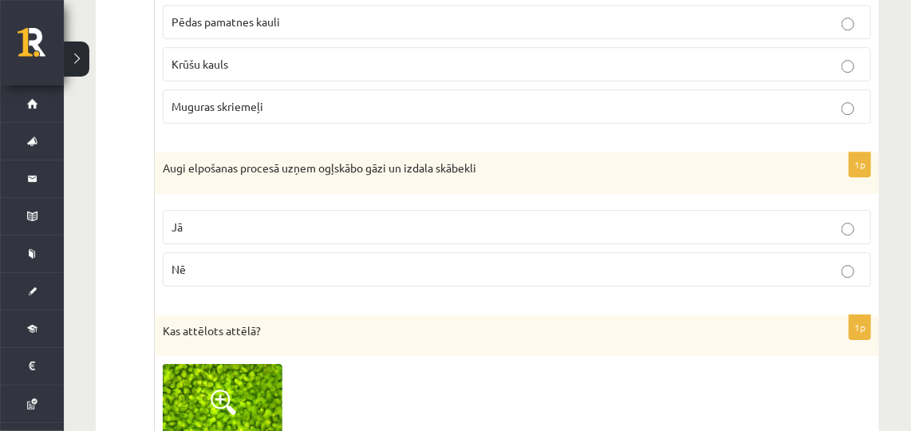
click at [195, 261] on p "Nē" at bounding box center [516, 269] width 690 height 17
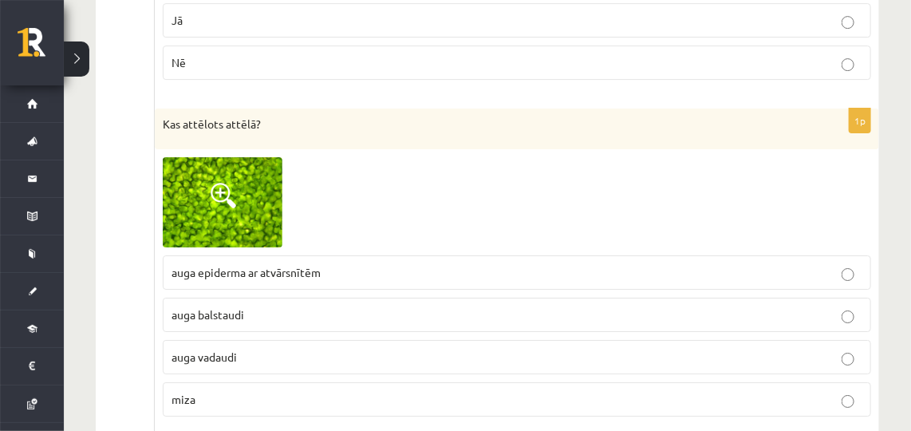
scroll to position [6164, 0]
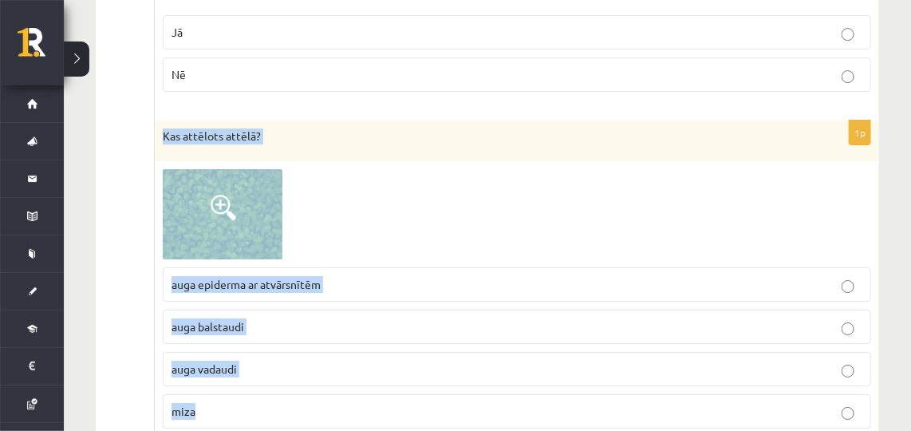
drag, startPoint x: 158, startPoint y: 72, endPoint x: 229, endPoint y: 358, distance: 294.9
click at [229, 358] on div "1p Kas attēlots attēlā? auga epiderma ar atvārsnītēm auga balstaudi auga vadaud…" at bounding box center [517, 280] width 724 height 321
click at [791, 169] on div at bounding box center [517, 214] width 708 height 90
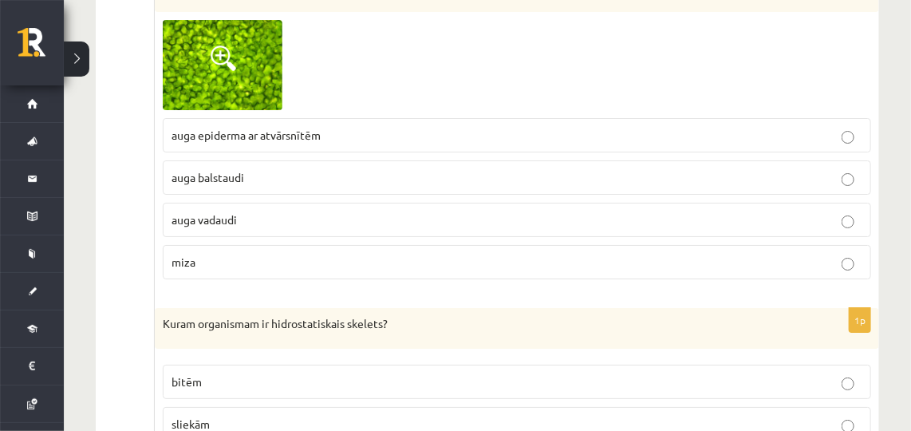
scroll to position [6256, 0]
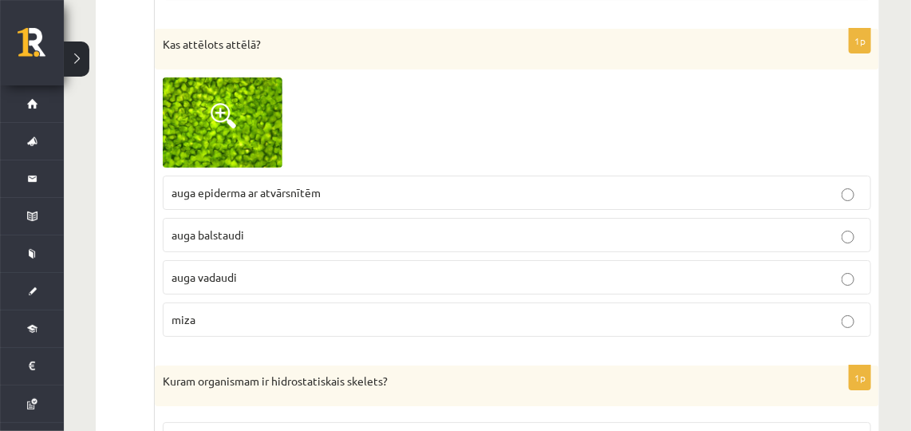
click at [243, 175] on label "auga epiderma ar atvārsnītēm" at bounding box center [517, 192] width 708 height 34
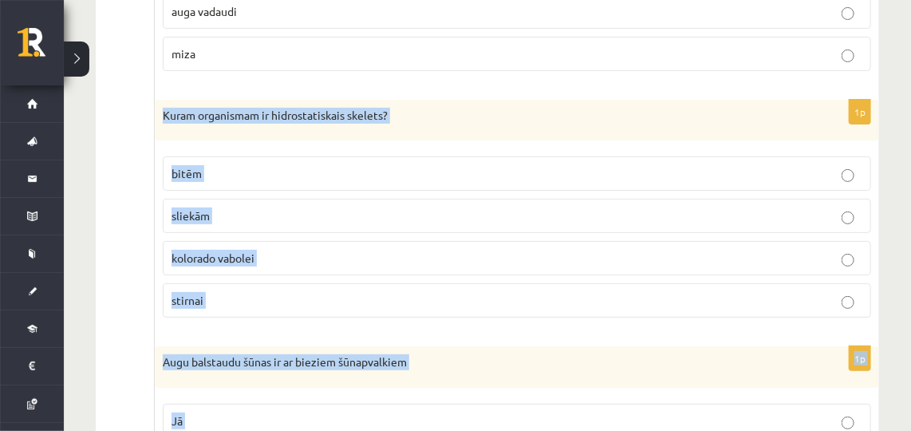
scroll to position [6529, 0]
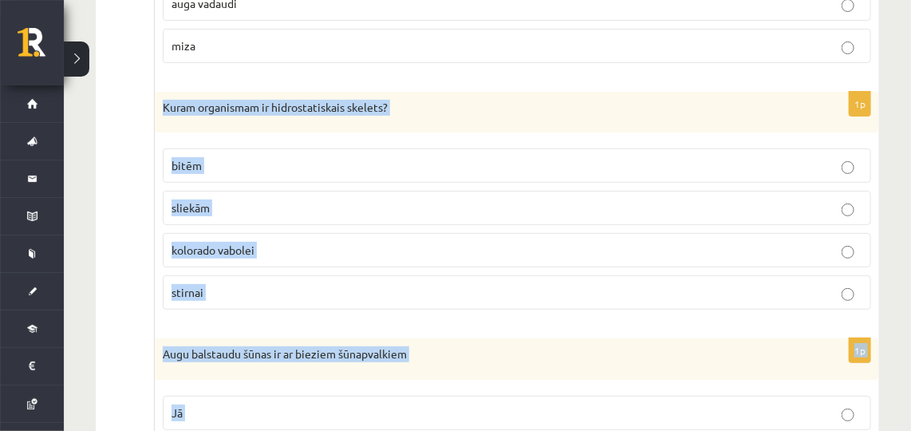
drag, startPoint x: 159, startPoint y: 76, endPoint x: 206, endPoint y: 395, distance: 322.4
click at [279, 199] on p "sliekām" at bounding box center [516, 207] width 690 height 17
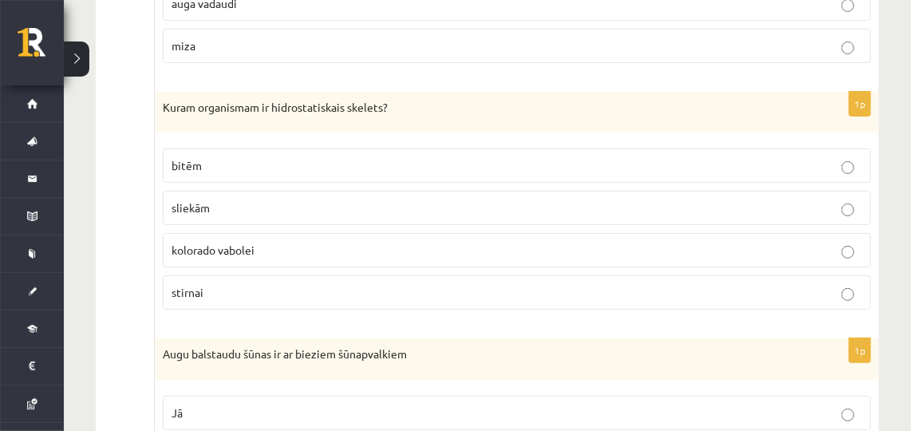
click at [281, 404] on p "Jā" at bounding box center [516, 412] width 690 height 17
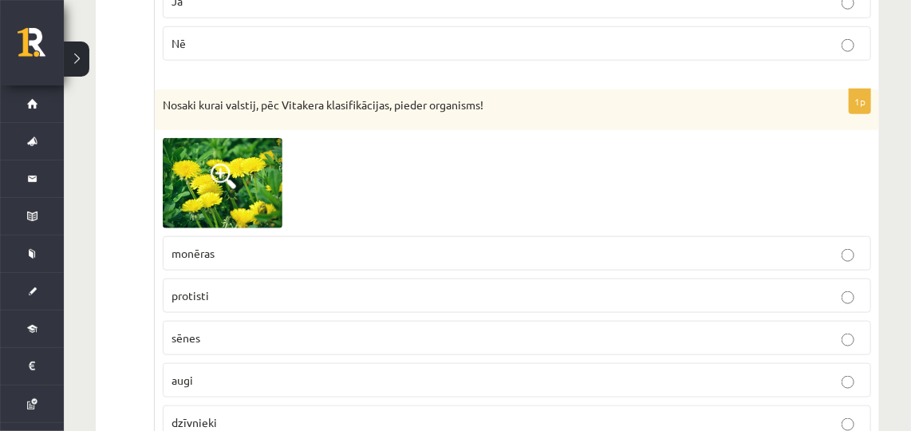
scroll to position [6917, 0]
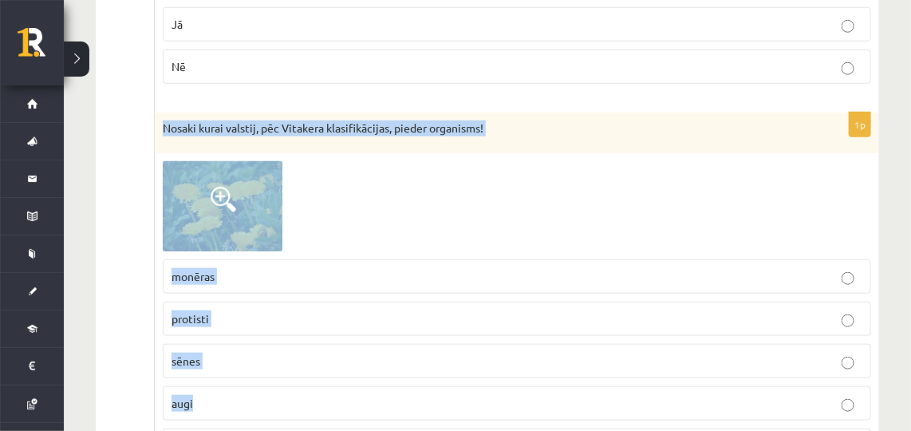
drag, startPoint x: 158, startPoint y: 63, endPoint x: 230, endPoint y: 363, distance: 308.4
click at [230, 363] on div "1p Nosaki kurai valstij, pēc Vitakera klasifikācijas, pieder organisms! [GEOGRA…" at bounding box center [517, 293] width 724 height 363
click at [269, 395] on p "augi" at bounding box center [516, 403] width 690 height 17
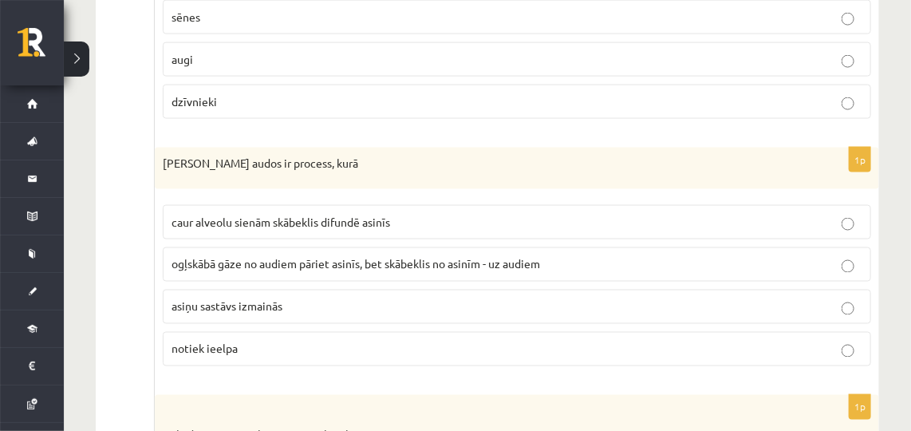
scroll to position [7250, 0]
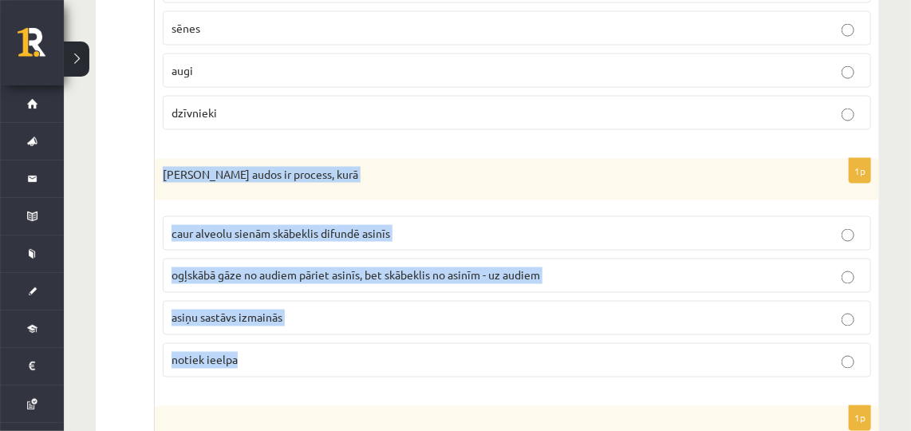
drag, startPoint x: 155, startPoint y: 103, endPoint x: 269, endPoint y: 292, distance: 220.7
click at [269, 292] on div "1p Gāzu maiņa audos ir process, kurā caur alveolu sienām skābeklis difundē asin…" at bounding box center [517, 274] width 724 height 231
click at [293, 268] on span "ogļskābā gāze no audiem pāriet asinīs, bet skābeklis no asinīm - uz audiem" at bounding box center [355, 275] width 368 height 14
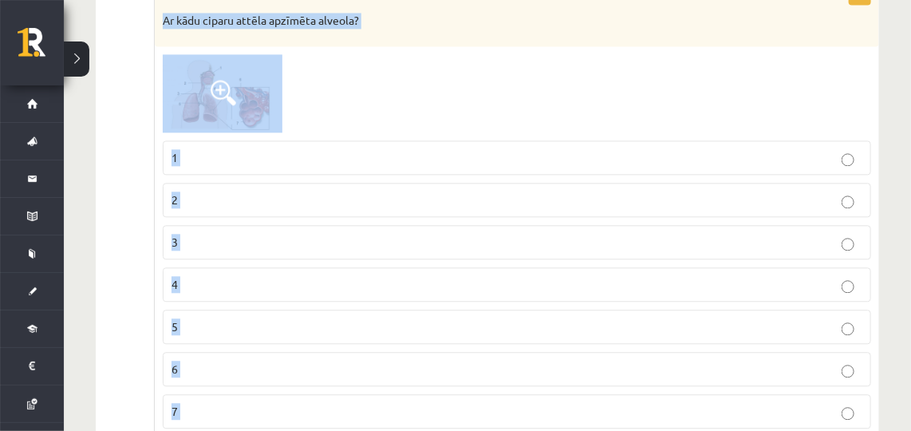
scroll to position [7691, 0]
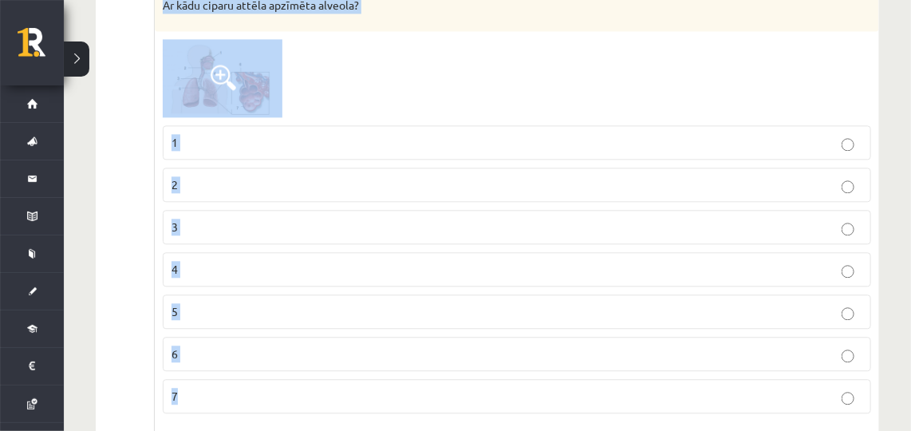
drag, startPoint x: 162, startPoint y: 26, endPoint x: 321, endPoint y: 344, distance: 355.9
click at [321, 344] on div "1p Ar kādu ciparu attēla apzīmēta alveola? 1 2 3 4 5 6 7" at bounding box center [517, 196] width 724 height 462
click at [249, 387] on p "7" at bounding box center [516, 395] width 690 height 17
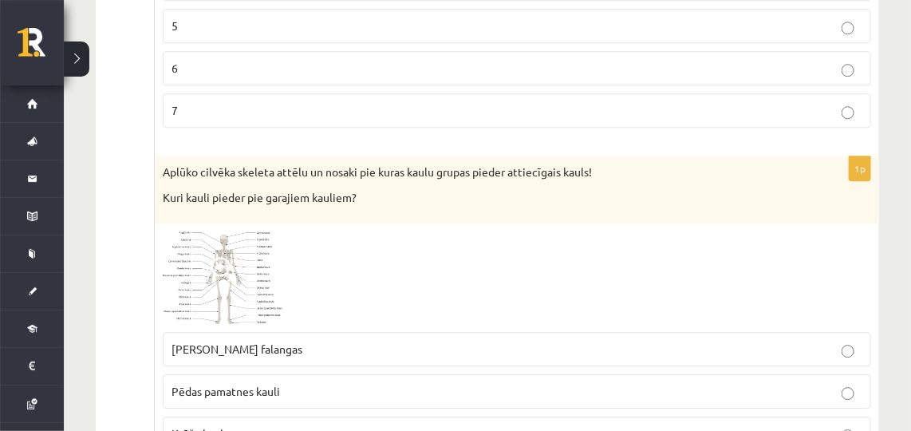
scroll to position [7999, 0]
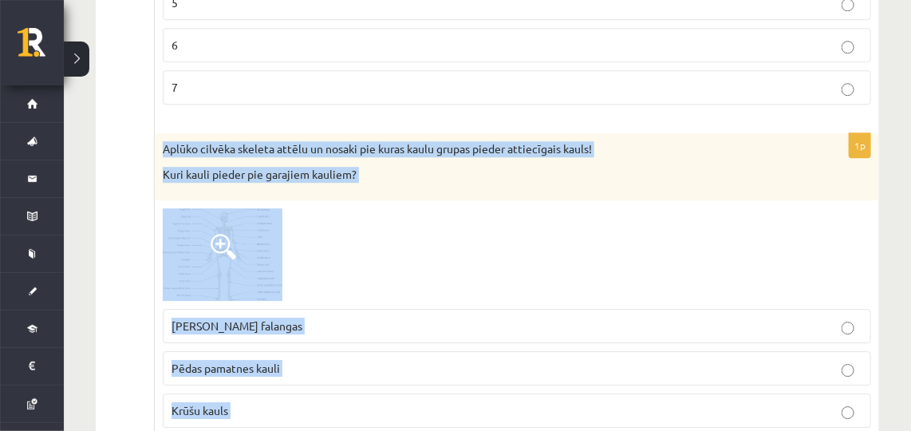
drag, startPoint x: 161, startPoint y: 75, endPoint x: 290, endPoint y: 376, distance: 327.9
click at [290, 376] on div "1p Aplūko cilvēka skeleta attēlu un nosaki pie kuras kaulu grupas pieder attiec…" at bounding box center [517, 307] width 724 height 349
click at [401, 208] on div at bounding box center [517, 254] width 708 height 92
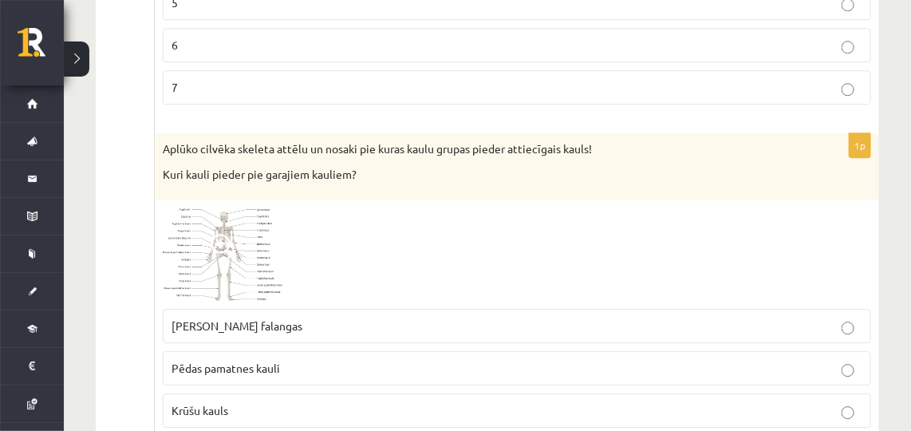
click at [317, 317] on p "[PERSON_NAME] falangas" at bounding box center [516, 325] width 690 height 17
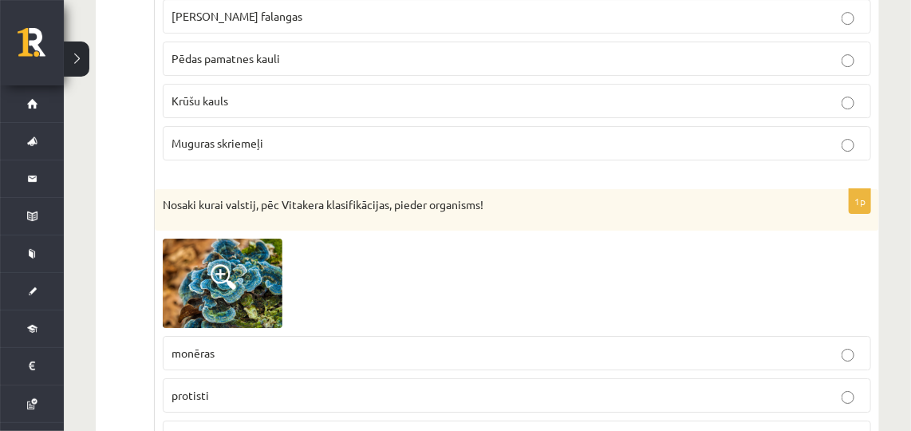
scroll to position [8400, 0]
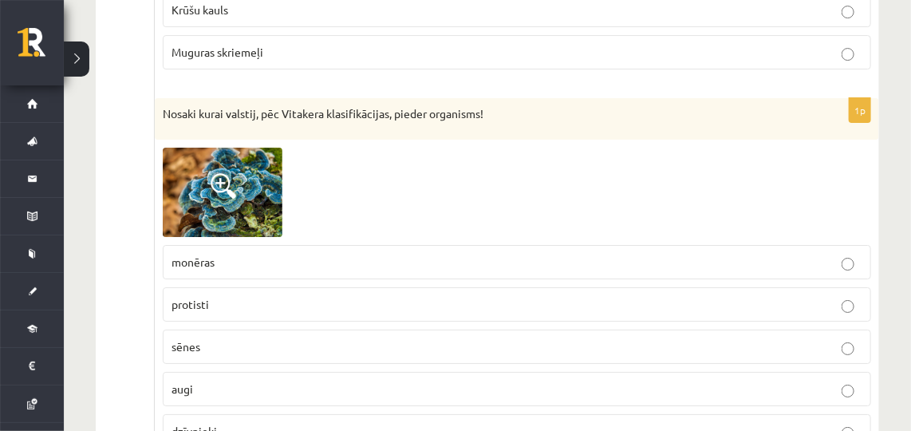
drag, startPoint x: 151, startPoint y: 33, endPoint x: 234, endPoint y: 368, distance: 344.8
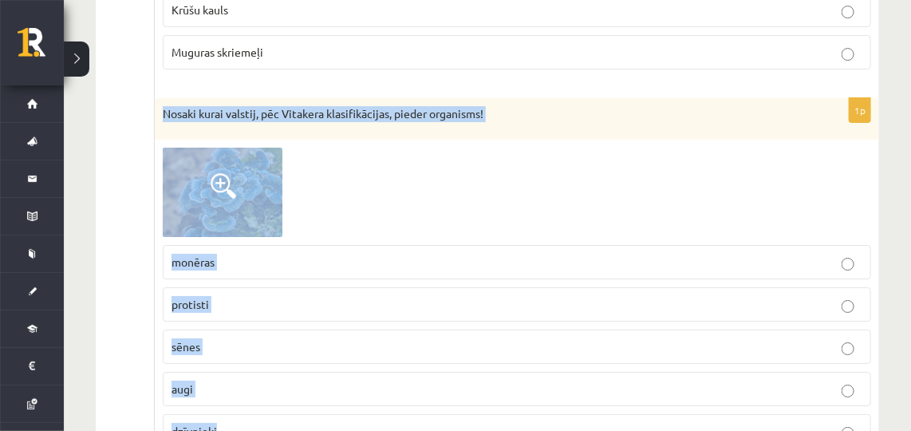
drag, startPoint x: 158, startPoint y: 37, endPoint x: 227, endPoint y: 340, distance: 310.8
click at [227, 340] on div "1p Nosaki kurai valstij, pēc Vitakera klasifikācijas, pieder organisms! [GEOGRA…" at bounding box center [517, 279] width 724 height 363
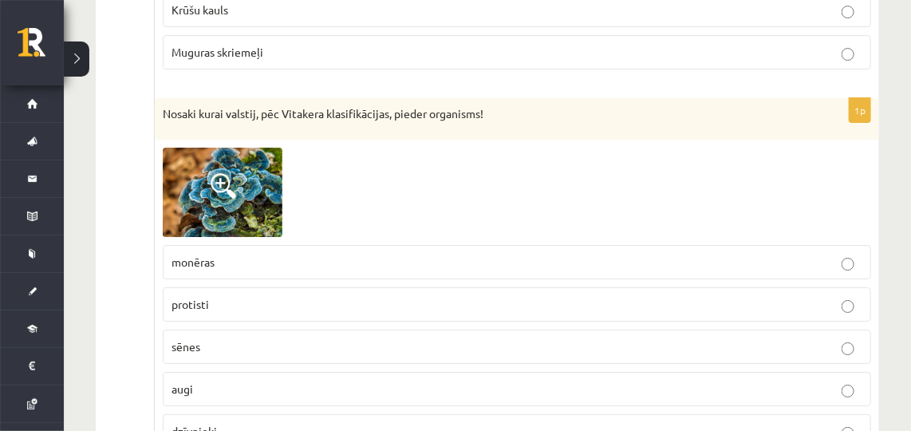
click at [242, 338] on p "sēnes" at bounding box center [516, 346] width 690 height 17
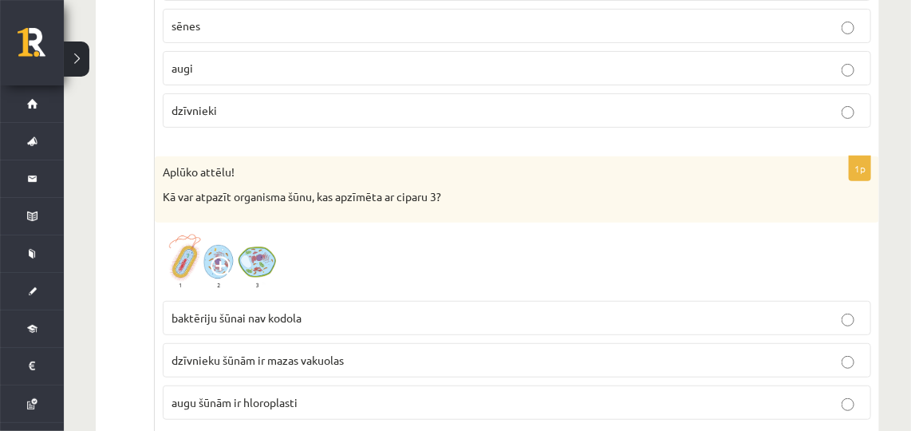
scroll to position [8709, 0]
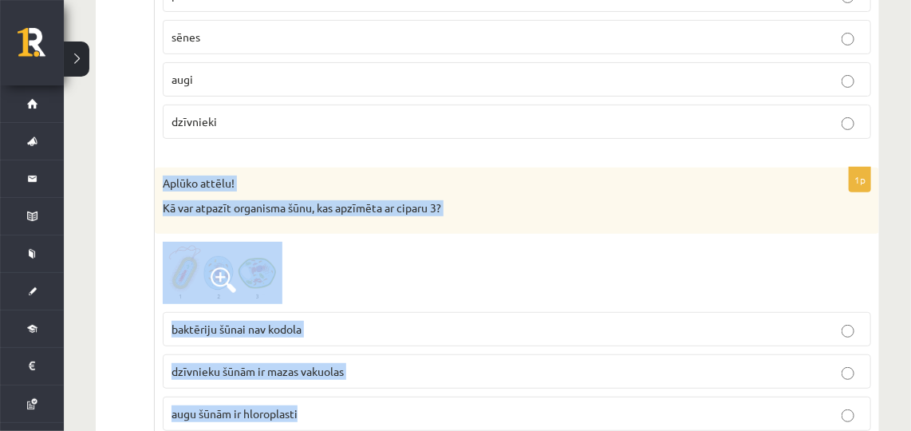
drag, startPoint x: 160, startPoint y: 110, endPoint x: 311, endPoint y: 336, distance: 271.3
click at [311, 336] on div "1p Aplūko attēlu! Kā var atpazīt organisma šūnu, kas apzīmēta ar ciparu 3? bakt…" at bounding box center [517, 305] width 724 height 276
click at [380, 405] on p "augu šūnām ir hloroplasti" at bounding box center [516, 413] width 690 height 17
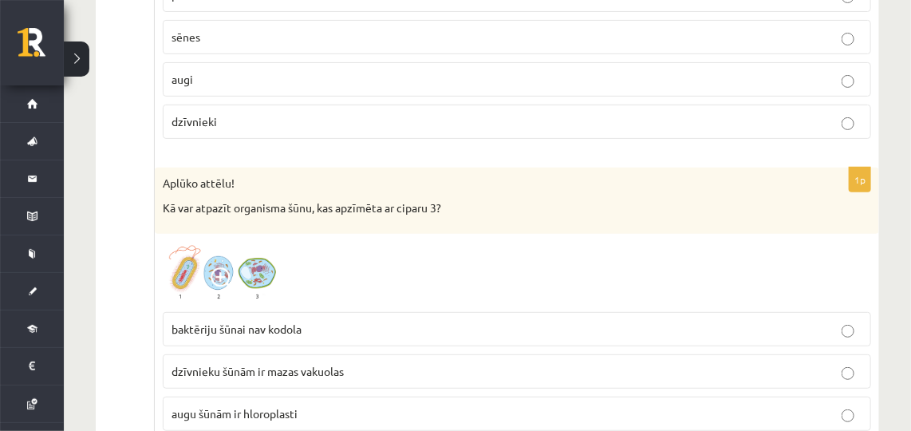
scroll to position [8959, 0]
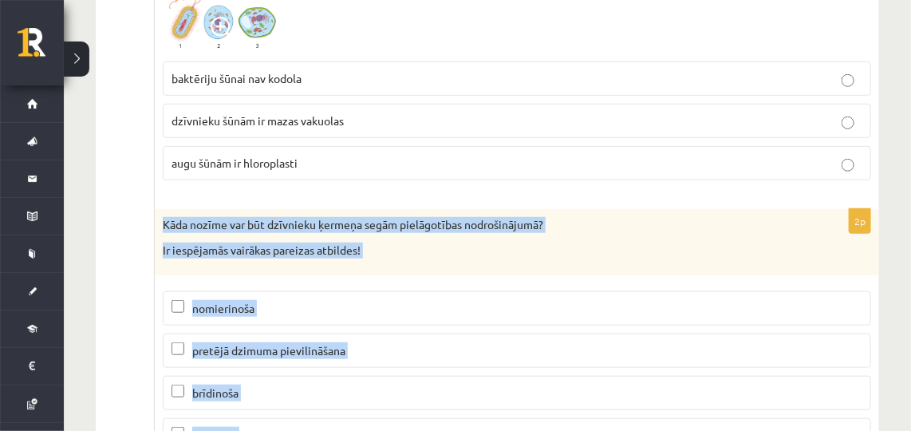
drag, startPoint x: 160, startPoint y: 134, endPoint x: 245, endPoint y: 364, distance: 244.7
click at [245, 364] on div "2p Kāda nozīme var būt dzīvnieku ķermeņa segām pielāgotības nodrošinājumā? Ir i…" at bounding box center [517, 337] width 724 height 256
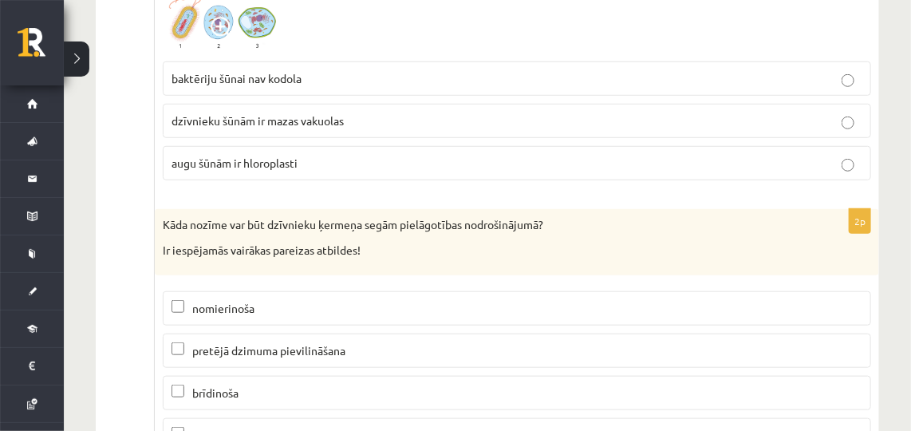
click at [241, 342] on p "pretējā dzimuma pievilināšana" at bounding box center [516, 350] width 690 height 17
click at [230, 385] on span "brīdinoša" at bounding box center [215, 392] width 46 height 14
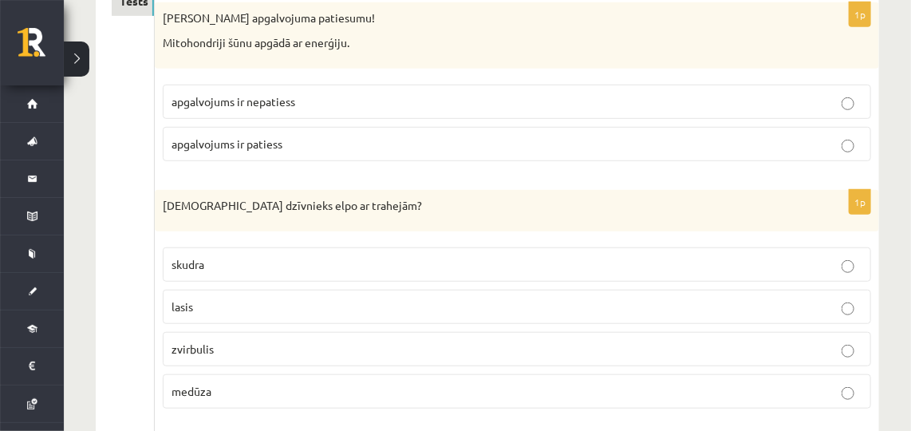
scroll to position [0, 0]
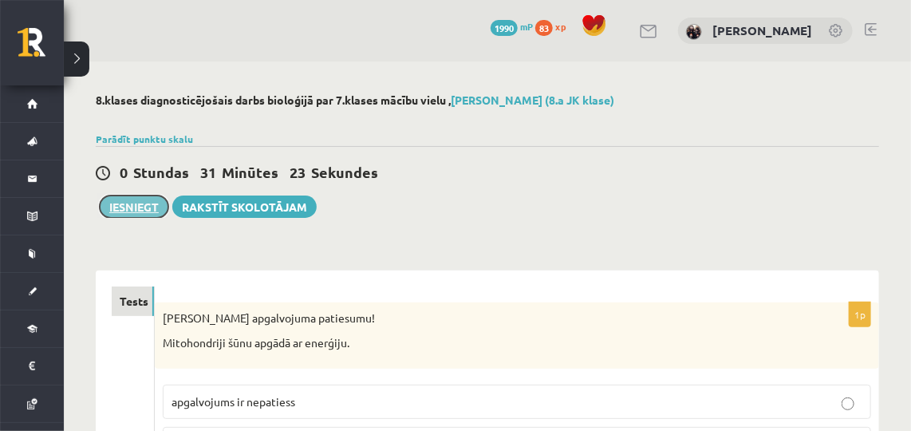
click at [135, 203] on button "Iesniegt" at bounding box center [134, 206] width 69 height 22
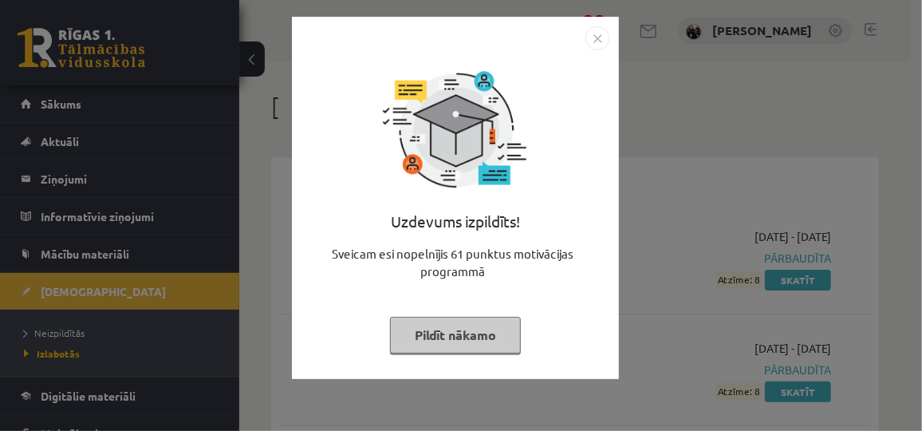
click at [427, 337] on button "Pildīt nākamo" at bounding box center [455, 335] width 131 height 37
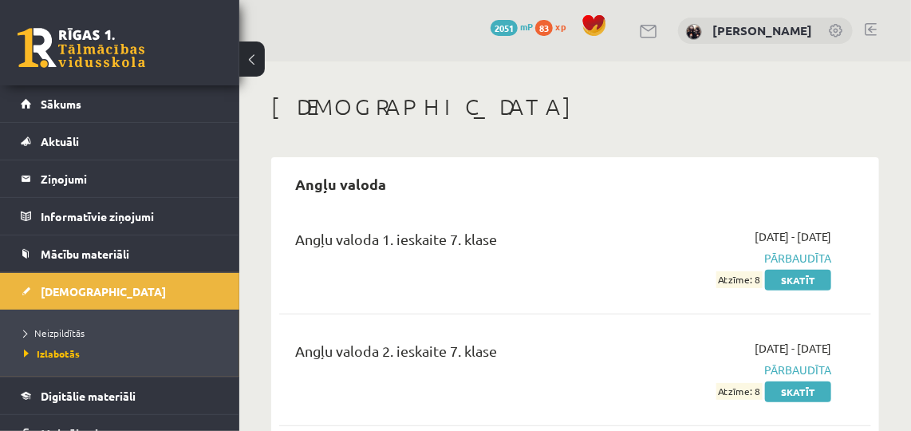
click at [258, 64] on button at bounding box center [252, 58] width 26 height 35
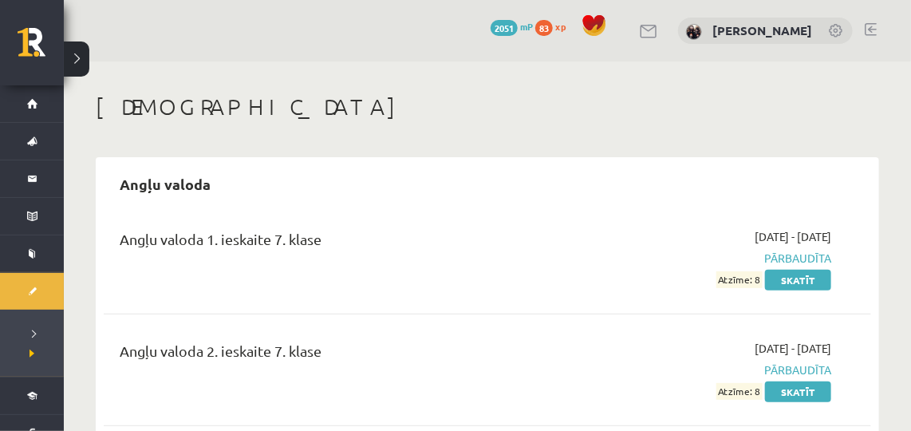
click at [577, 302] on div "Angļu valoda 1. ieskaite 7. klase 2024-10-22 - 2024-11-30 Pārbaudīta Atzīme: 8 …" at bounding box center [487, 258] width 767 height 92
click at [867, 33] on link at bounding box center [870, 29] width 12 height 13
